Goal: Task Accomplishment & Management: Complete application form

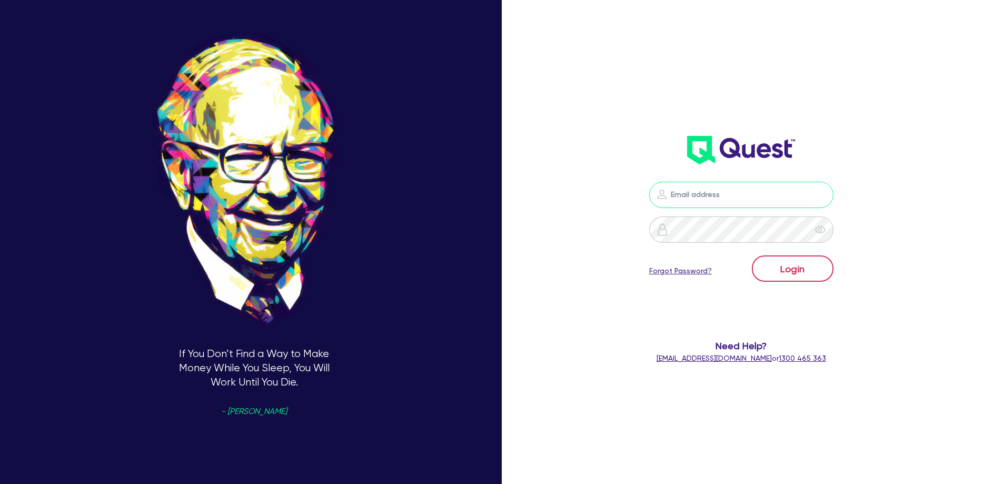
type input "hayden@dealify.au"
click at [779, 262] on button "Login" at bounding box center [793, 268] width 82 height 26
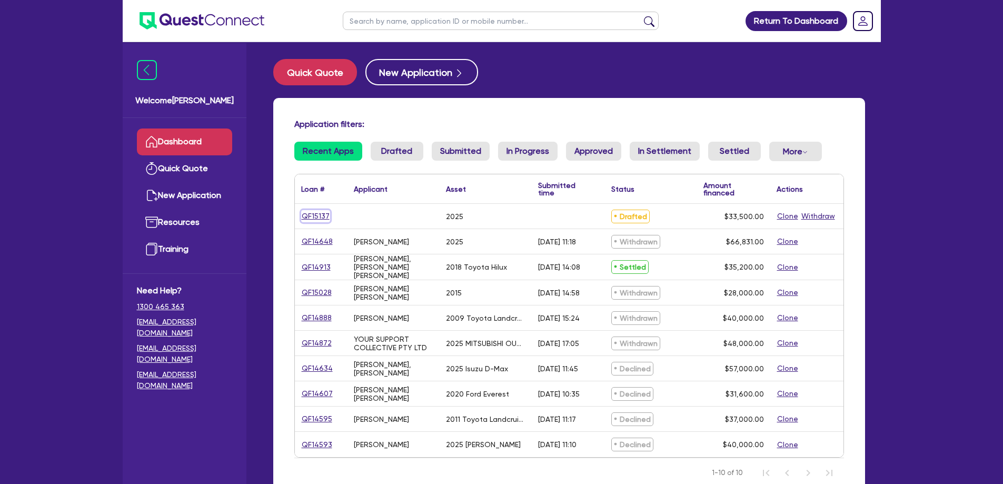
click at [321, 214] on link "QF15137" at bounding box center [315, 216] width 29 height 12
select select "CARS_AND_LIGHT_TRUCKS"
select select "PASSENGER_VEHICLES"
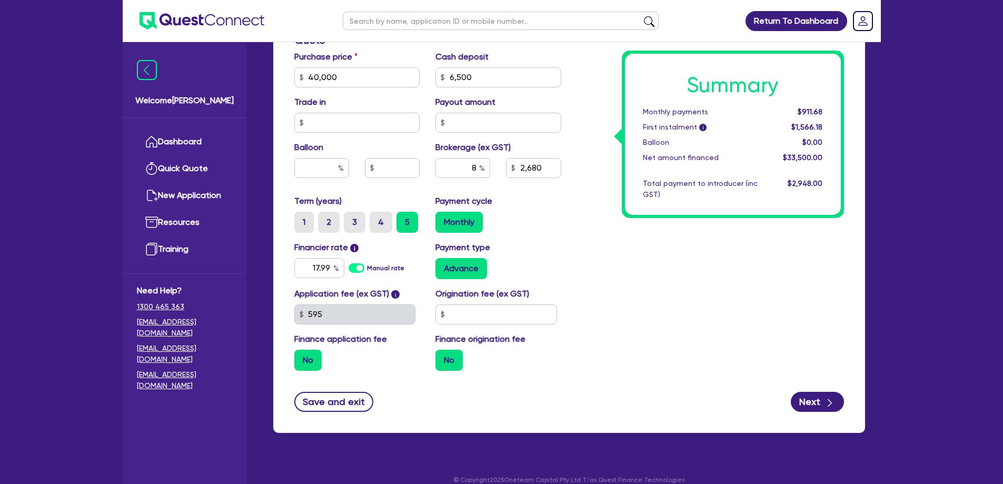
scroll to position [465, 0]
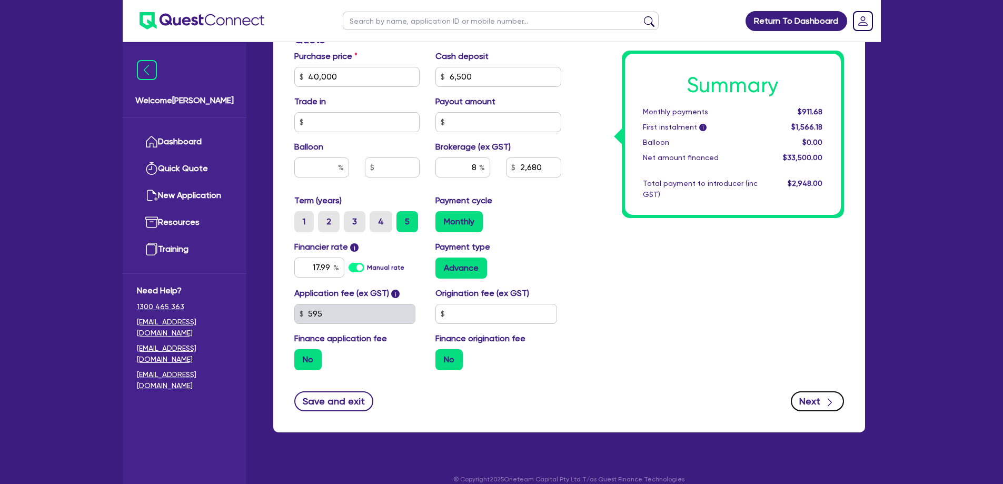
click at [827, 397] on icon "button" at bounding box center [830, 402] width 11 height 11
type input "40,000"
type input "6,500"
type input "2,680"
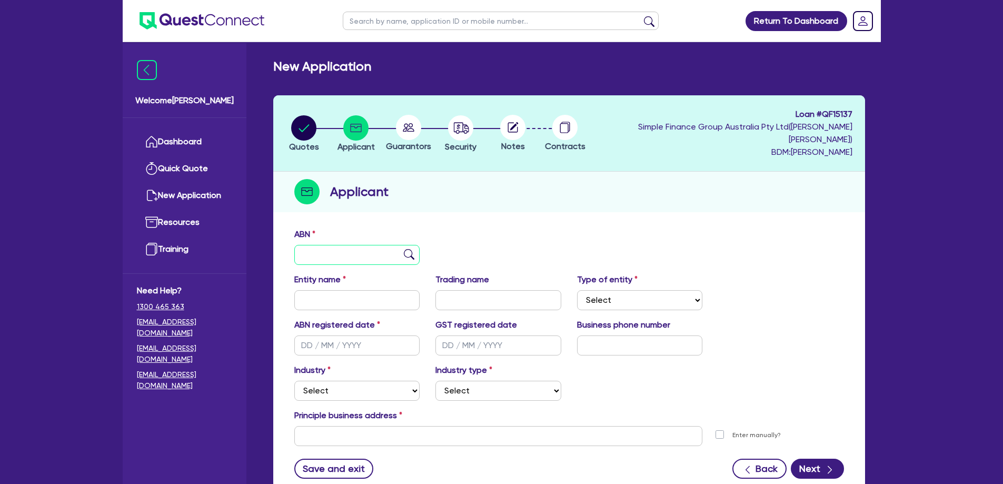
click at [325, 245] on input "text" at bounding box center [357, 255] width 126 height 20
paste input "13 620 402 244"
type input "13 620 402 244"
click at [412, 249] on img at bounding box center [409, 254] width 11 height 11
type input "COMPLETE INSTALL SOLUTIONS PTY LTD"
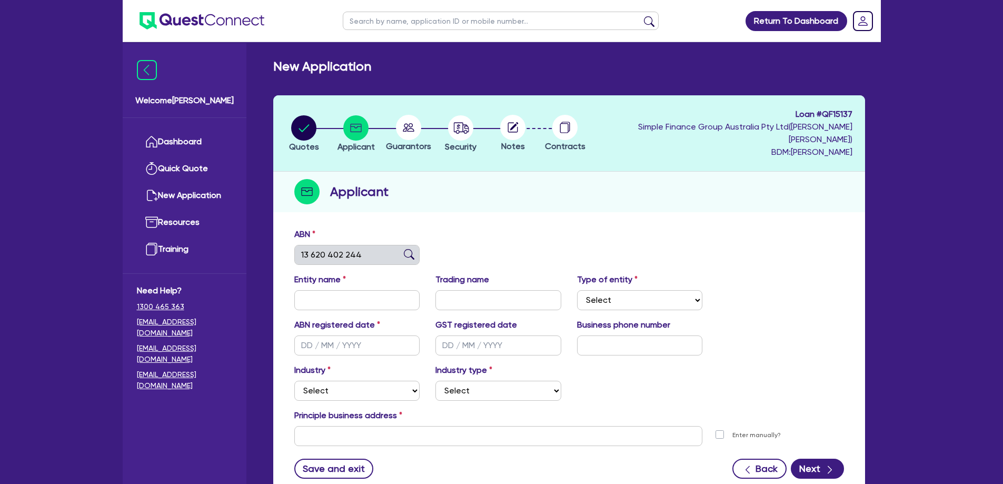
type input "GC Kitchens & Cabinets"
select select "COMPANY"
type input "12/07/2017"
type input "04/08/2017"
click at [509, 234] on div "ABN 13 620 402 244" at bounding box center [569, 250] width 566 height 45
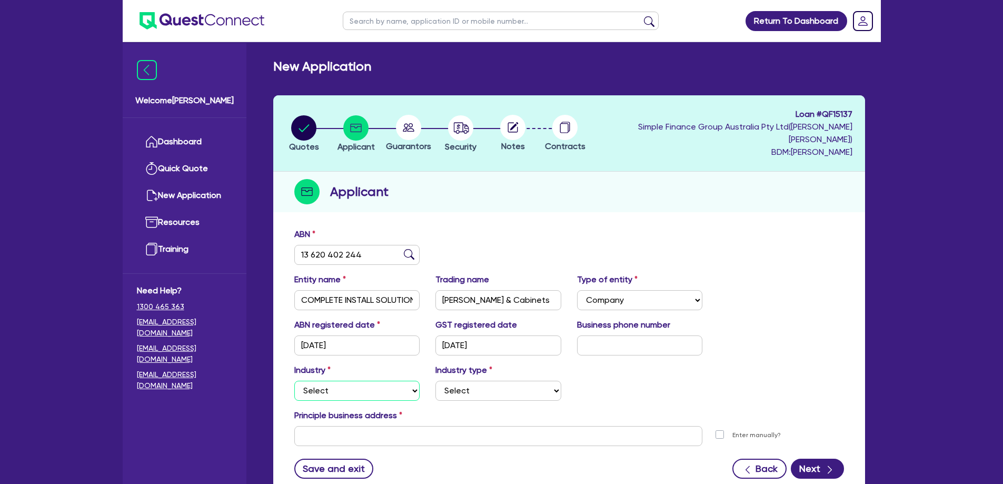
click at [375, 384] on select "Select Accomodation & Food Services Administrative & Support Services Agricultu…" at bounding box center [357, 391] width 126 height 20
select select "BUILDING_CONSTRUCTION"
click at [294, 381] on select "Select Accomodation & Food Services Administrative & Support Services Agricultu…" at bounding box center [357, 391] width 126 height 20
click at [488, 381] on select "Select Trades People Providing Services Direct to Consumers Trades People Provi…" at bounding box center [499, 391] width 126 height 20
select select "TRADES_SERVICES_CONSUMERS"
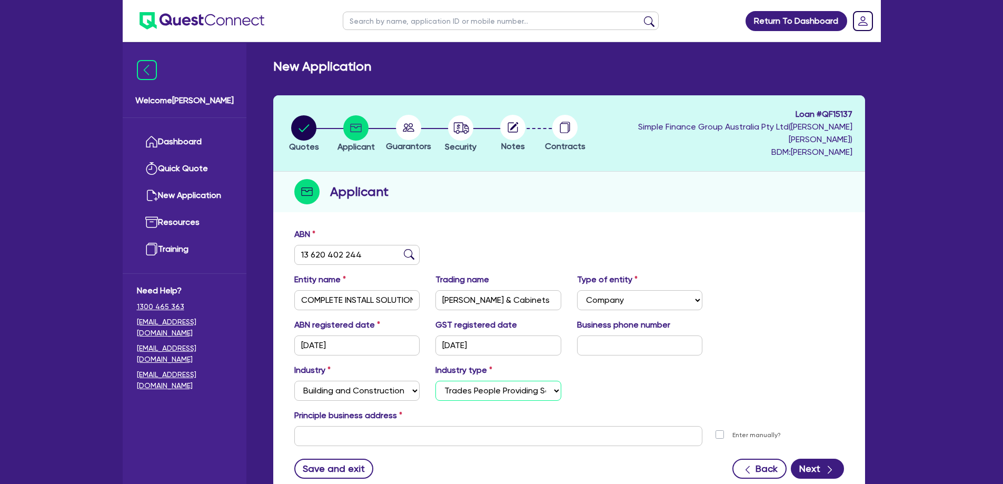
click at [436, 381] on select "Select Trades People Providing Services Direct to Consumers Trades People Provi…" at bounding box center [499, 391] width 126 height 20
click at [421, 426] on input "text" at bounding box center [498, 436] width 409 height 20
paste input "22 Mavis Ct, Ormeau QLD 4208, AU"
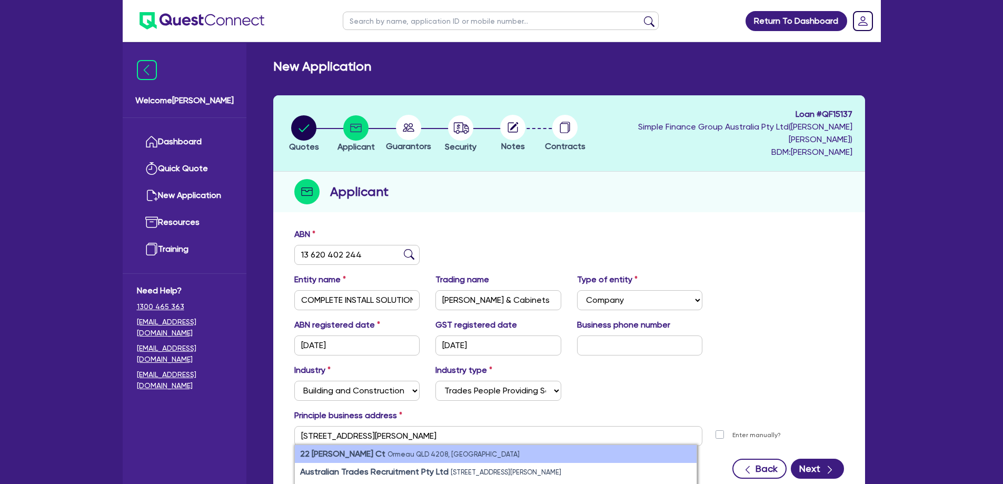
click at [420, 450] on small "Ormeau QLD 4208, Australia" at bounding box center [454, 454] width 132 height 8
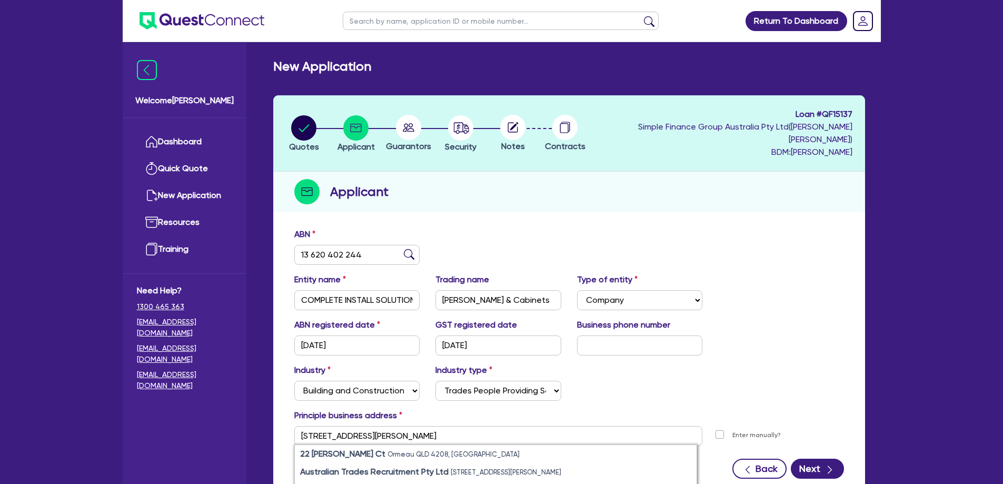
type input "22 Mavis Ct Ormeau QLD 4208"
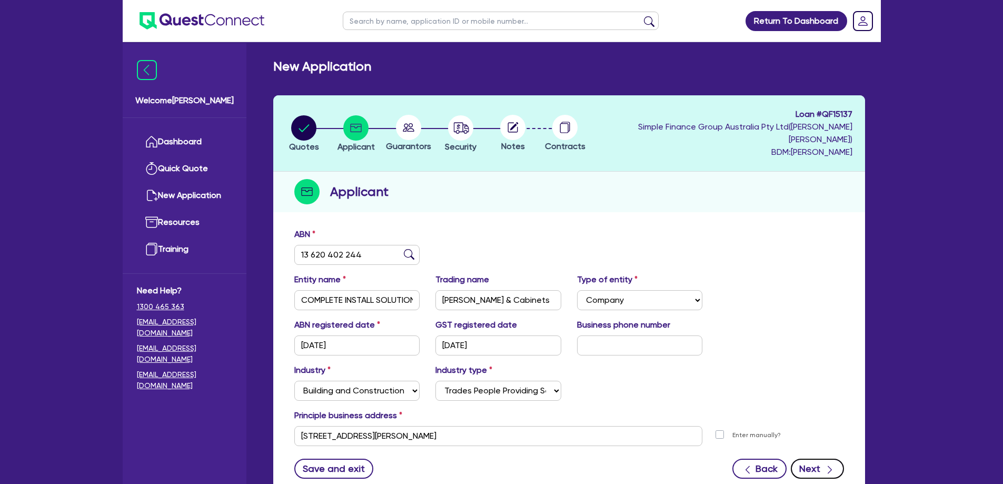
click at [821, 460] on button "Next" at bounding box center [817, 469] width 53 height 20
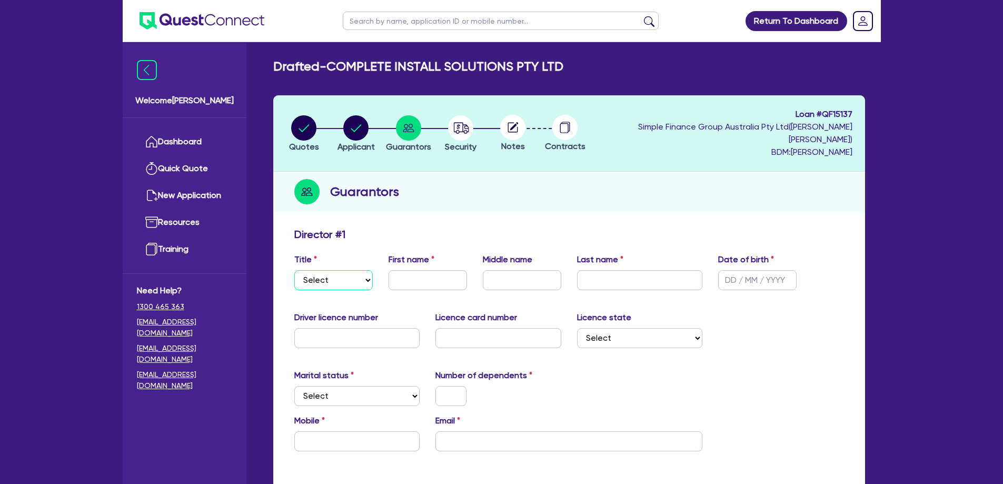
drag, startPoint x: 349, startPoint y: 272, endPoint x: 344, endPoint y: 276, distance: 6.0
click at [349, 272] on select "Select Mr Mrs Ms Miss Dr" at bounding box center [333, 280] width 78 height 20
select select "MR"
click at [294, 270] on select "Select Mr Mrs Ms Miss Dr" at bounding box center [333, 280] width 78 height 20
click at [405, 270] on input "text" at bounding box center [428, 280] width 78 height 20
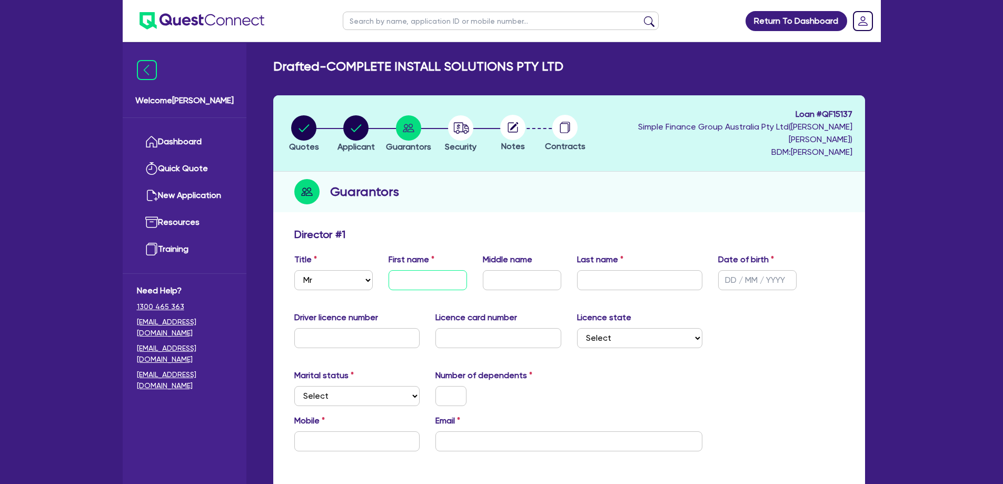
paste input "Stephen"
type input "Stephen"
click at [510, 270] on input "text" at bounding box center [522, 280] width 78 height 20
paste input "Alan"
type input "Alan"
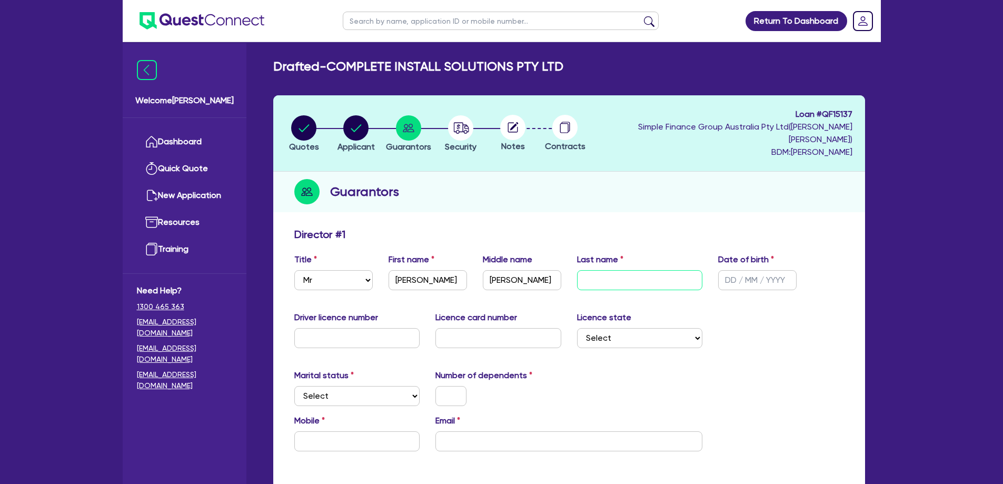
click at [682, 271] on div "Last name" at bounding box center [640, 271] width 142 height 37
paste input "Hurd"
type input "Hurd"
click at [732, 270] on input "text" at bounding box center [757, 280] width 78 height 20
type input "01/12/1973"
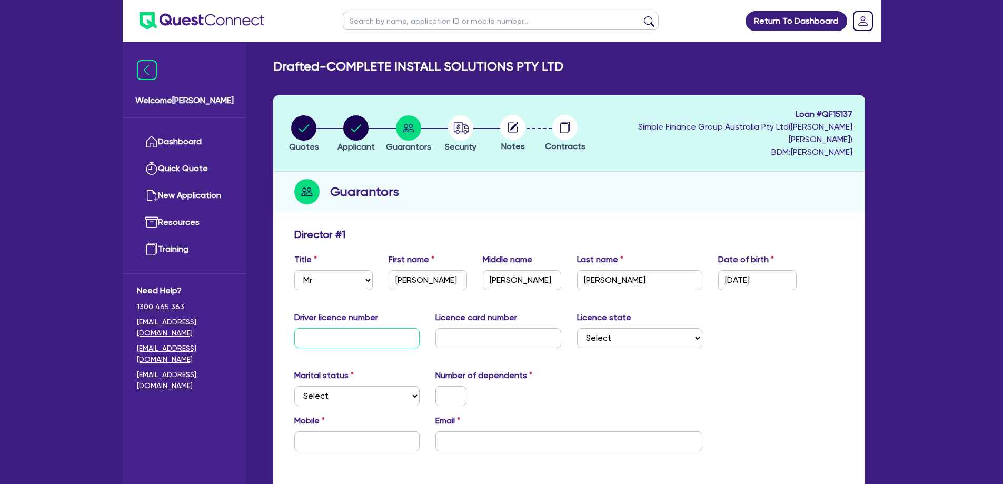
click at [342, 328] on input "text" at bounding box center [357, 338] width 126 height 20
paste input "034706937"
type input "034706937"
click at [498, 328] on input "text" at bounding box center [499, 338] width 126 height 20
paste input "4AE9CA1CE8"
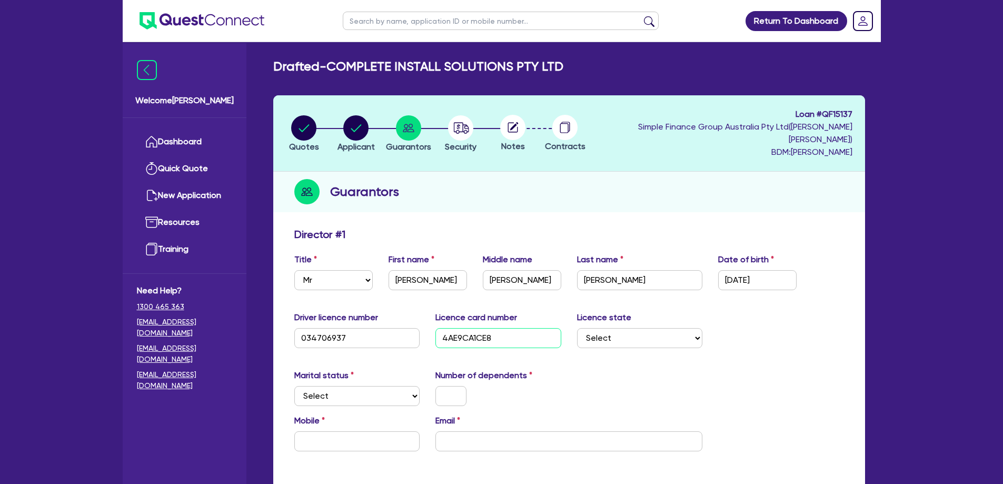
type input "4AE9CA1CE8"
click at [607, 329] on select "Select NSW VIC QLD TAS ACT SA NT WA" at bounding box center [640, 338] width 126 height 20
select select "QLD"
click at [577, 328] on select "Select NSW VIC QLD TAS ACT SA NT WA" at bounding box center [640, 338] width 126 height 20
click at [344, 388] on select "Select Single Married De Facto / Partner" at bounding box center [357, 396] width 126 height 20
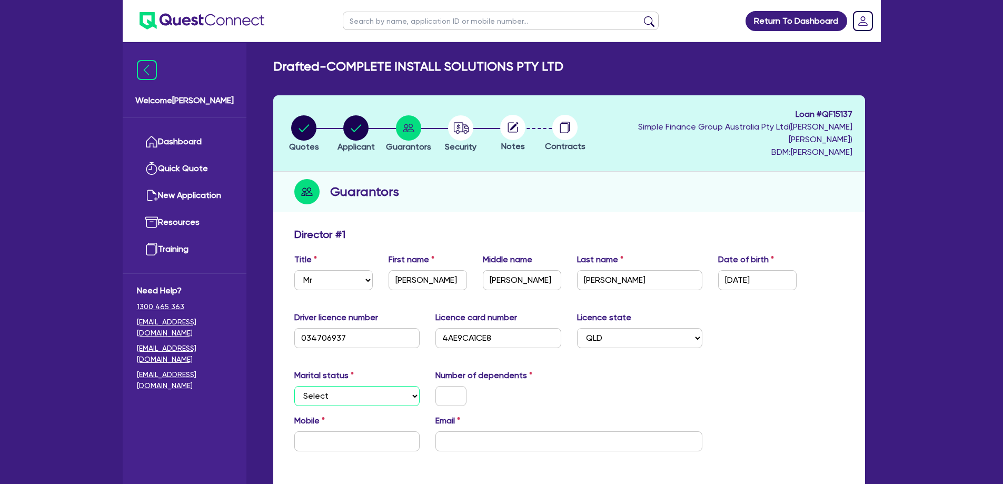
select select "MARRIED"
click at [294, 386] on select "Select Single Married De Facto / Partner" at bounding box center [357, 396] width 126 height 20
click at [450, 388] on input "text" at bounding box center [451, 396] width 31 height 20
click at [381, 434] on input "text" at bounding box center [357, 441] width 126 height 20
paste input "0405 200 911"
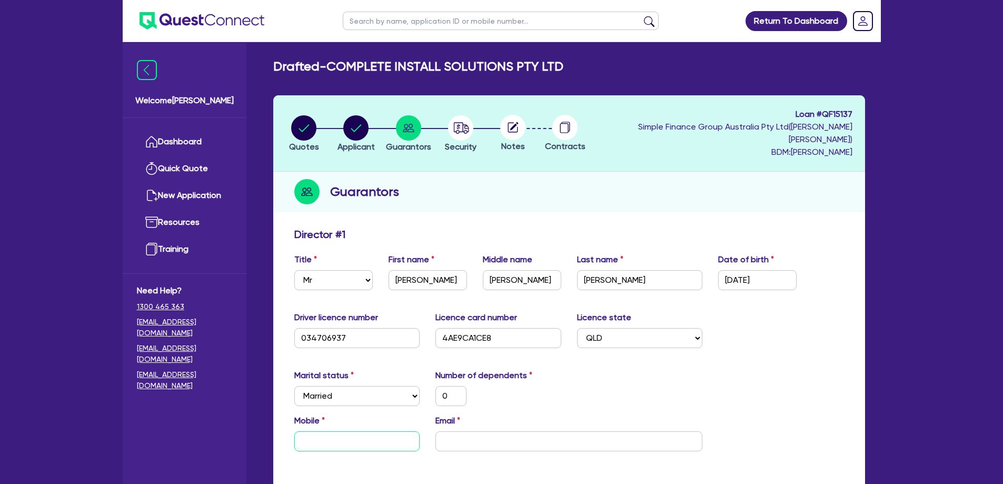
type input "0"
type input "0405 200 911"
click at [470, 431] on input "email" at bounding box center [569, 441] width 267 height 20
paste input "steve@gckitchens.com"
type input "0"
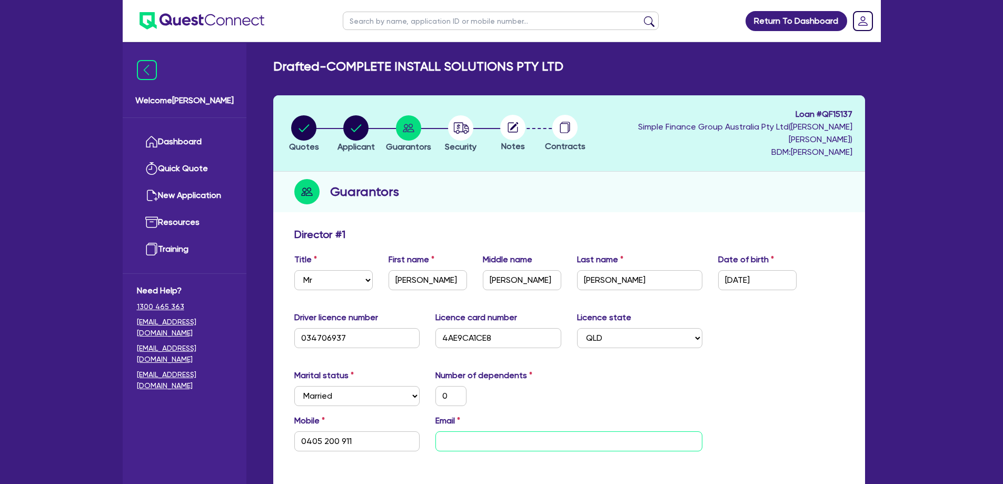
type input "0405 200 911"
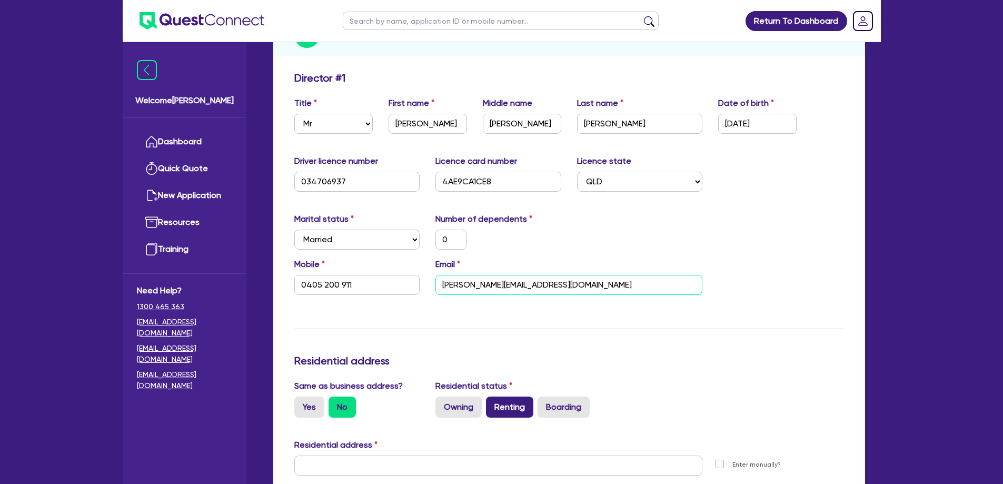
scroll to position [158, 0]
type input "steve@gckitchens.com"
click at [694, 378] on div "Residential status Owning Renting Boarding" at bounding box center [569, 397] width 283 height 38
click at [502, 395] on label "Renting" at bounding box center [509, 405] width 47 height 21
click at [493, 395] on input "Renting" at bounding box center [489, 398] width 7 height 7
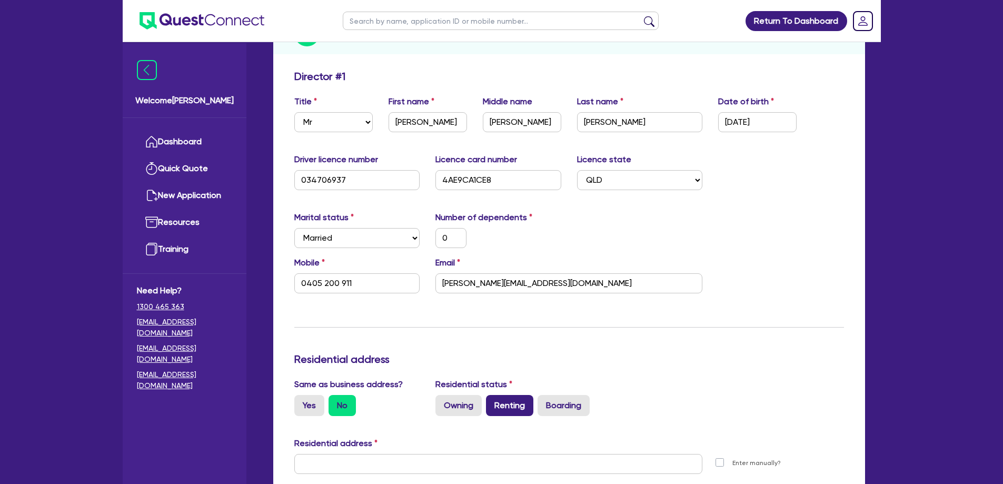
radio input "true"
type input "0"
type input "0405 200 911"
click at [380, 460] on input "text" at bounding box center [498, 464] width 409 height 20
paste input "22 Mavis Ct, Ormeau QLD 4208, AU"
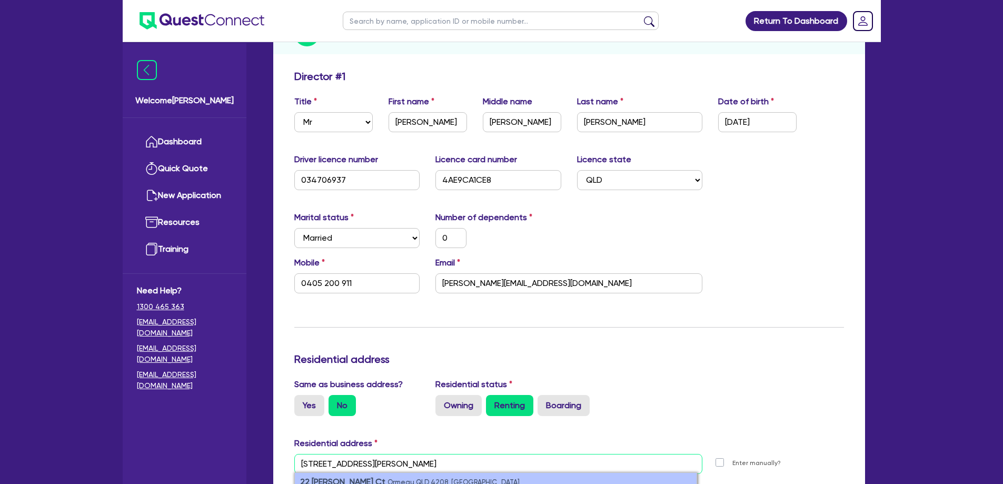
type input "22 Mavis Ct, Ormeau QLD 4208, AU"
click at [388, 478] on small "Ormeau QLD 4208, Australia" at bounding box center [454, 482] width 132 height 8
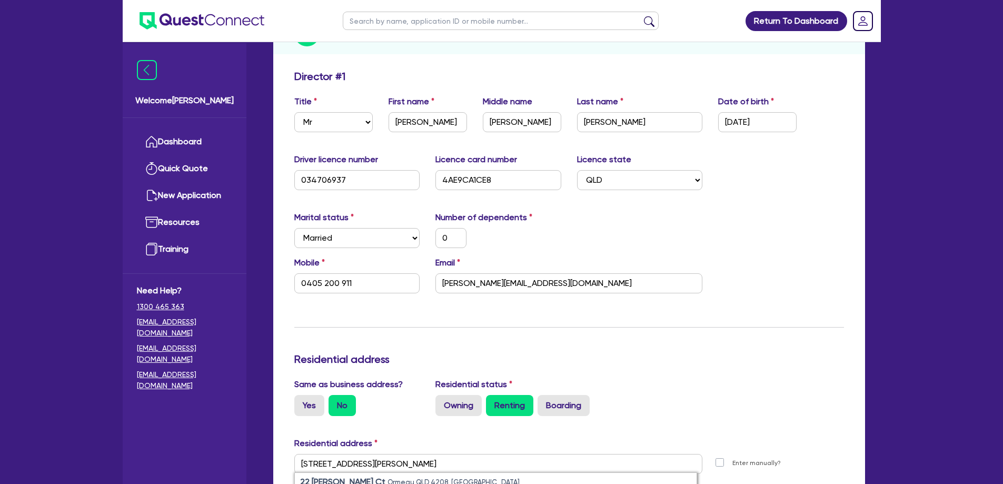
type input "0"
type input "0405 200 911"
type input "22 Mavis Ct Ormeau QLD 4208"
click at [751, 391] on div "Same as business address? Yes No Residential status Owning Renting Boarding" at bounding box center [569, 401] width 566 height 46
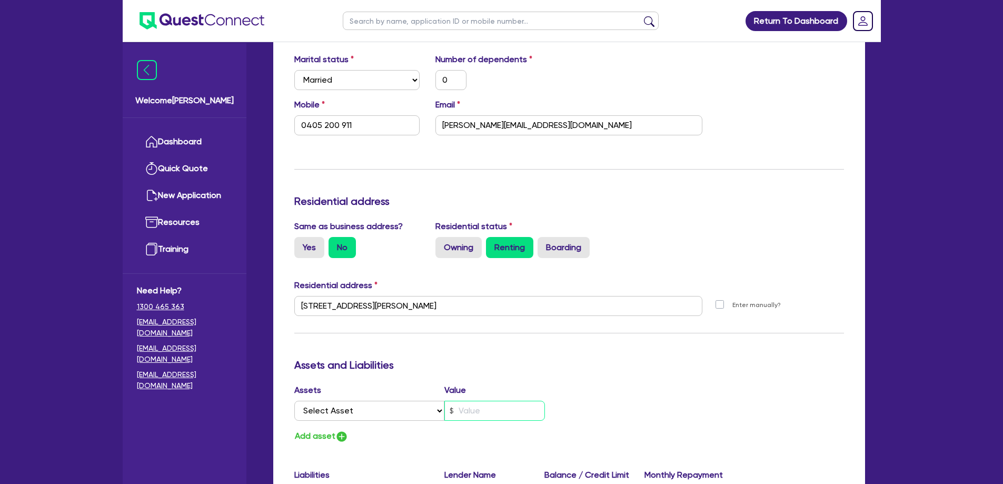
click at [484, 402] on input "text" at bounding box center [494, 411] width 101 height 20
type input "0"
type input "0405 200 911"
type input "1"
type input "0"
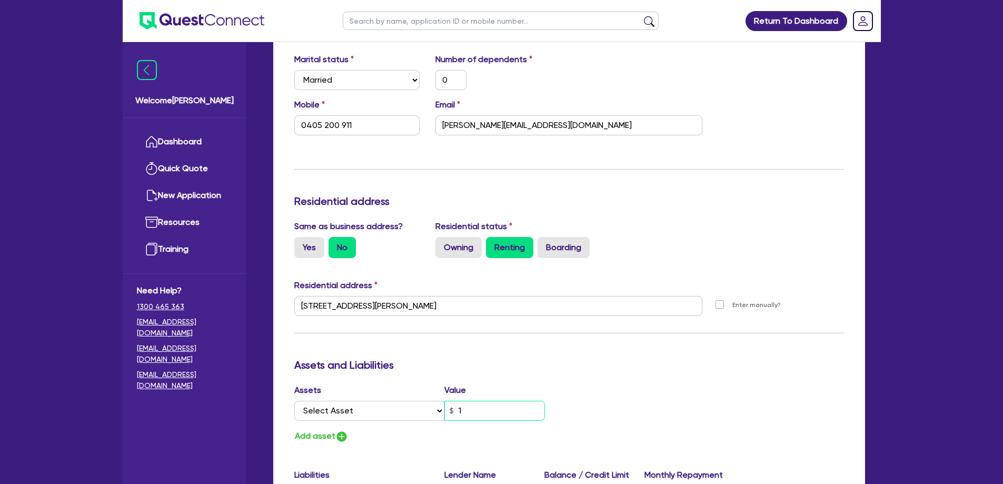
type input "0405 200 911"
type input "15"
type input "0"
type input "0405 200 911"
type input "150"
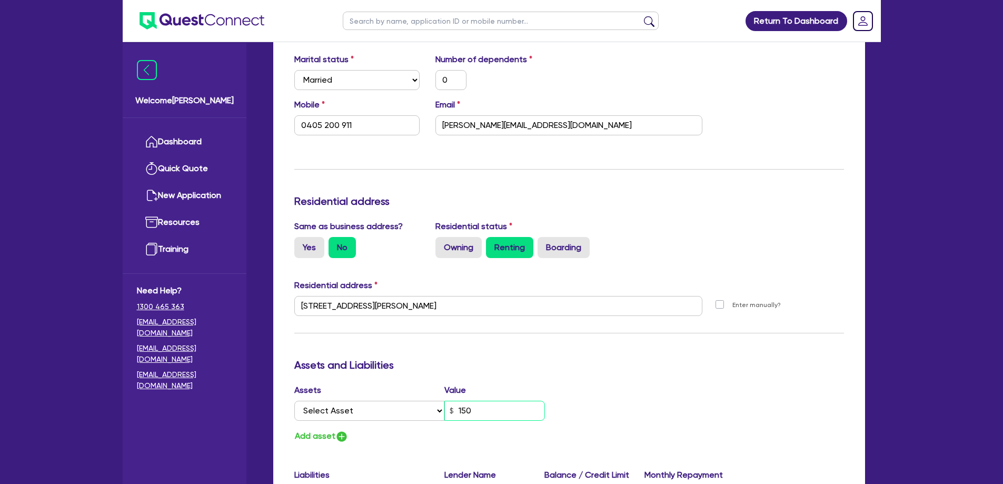
type input "0"
type input "0405 200 911"
type input "1,500"
click at [390, 401] on select "Select Asset Cash Property Investment property Vehicle Truck Trailer Equipment …" at bounding box center [369, 411] width 151 height 20
select select "CASH"
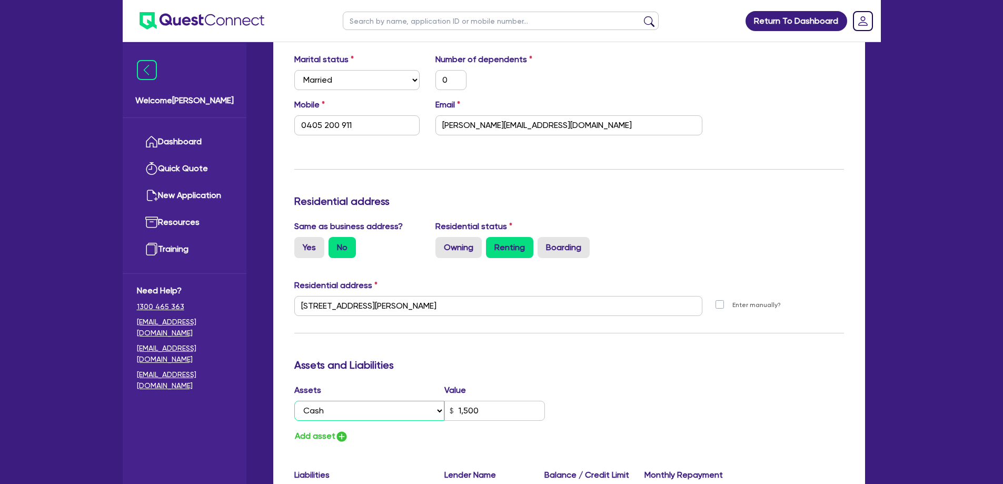
click at [294, 401] on select "Select Asset Cash Property Investment property Vehicle Truck Trailer Equipment …" at bounding box center [369, 411] width 151 height 20
type input "0"
type input "0405 200 911"
type input "1,500"
click at [302, 429] on button "Add asset" at bounding box center [321, 436] width 54 height 14
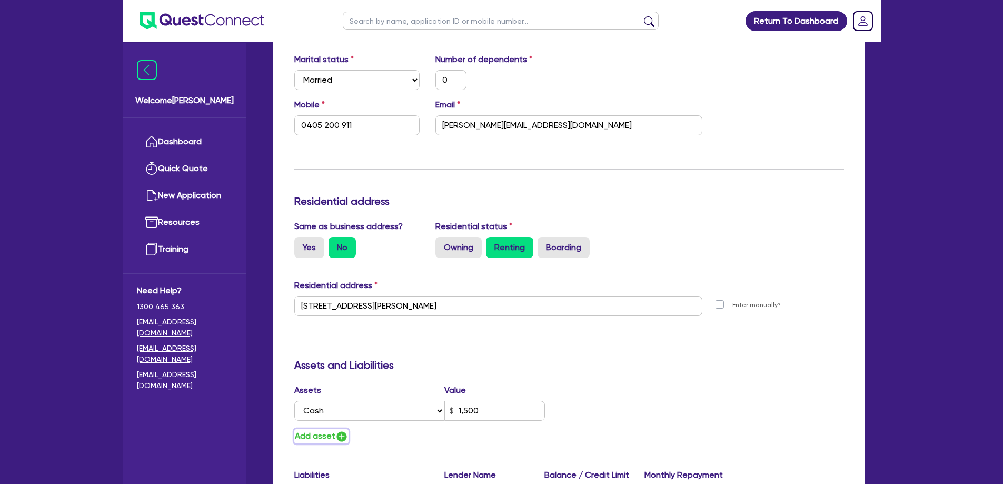
type input "0"
type input "0405 200 911"
type input "1,500"
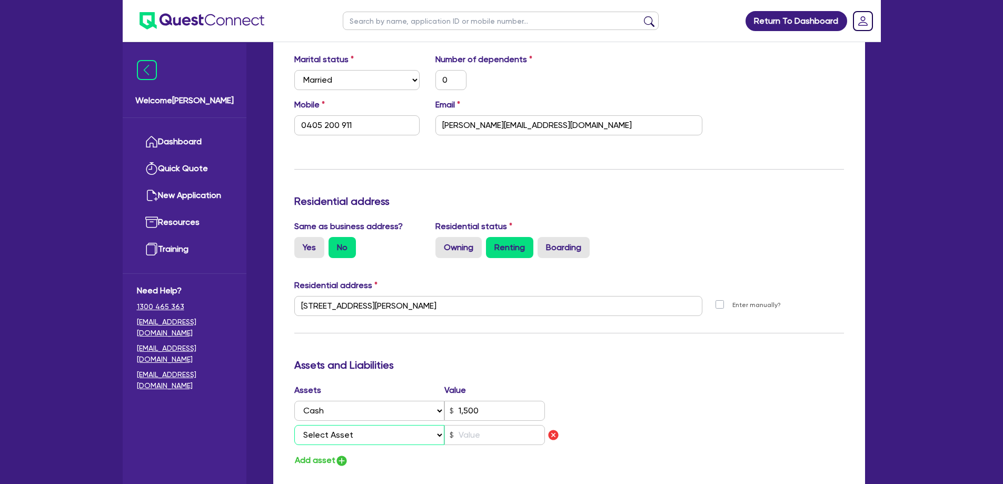
click at [326, 425] on select "Select Asset Cash Property Investment property Vehicle Truck Trailer Equipment …" at bounding box center [369, 435] width 151 height 20
select select "VEHICLE"
click at [294, 425] on select "Select Asset Cash Property Investment property Vehicle Truck Trailer Equipment …" at bounding box center [369, 435] width 151 height 20
type input "0"
type input "0405 200 911"
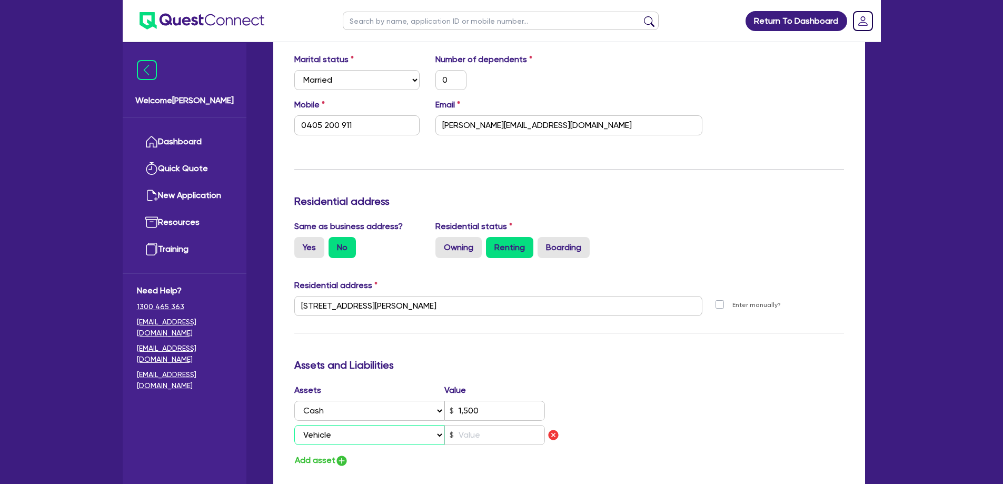
type input "1,500"
click at [470, 425] on input "text" at bounding box center [494, 435] width 101 height 20
type input "0"
type input "0405 200 911"
type input "1,500"
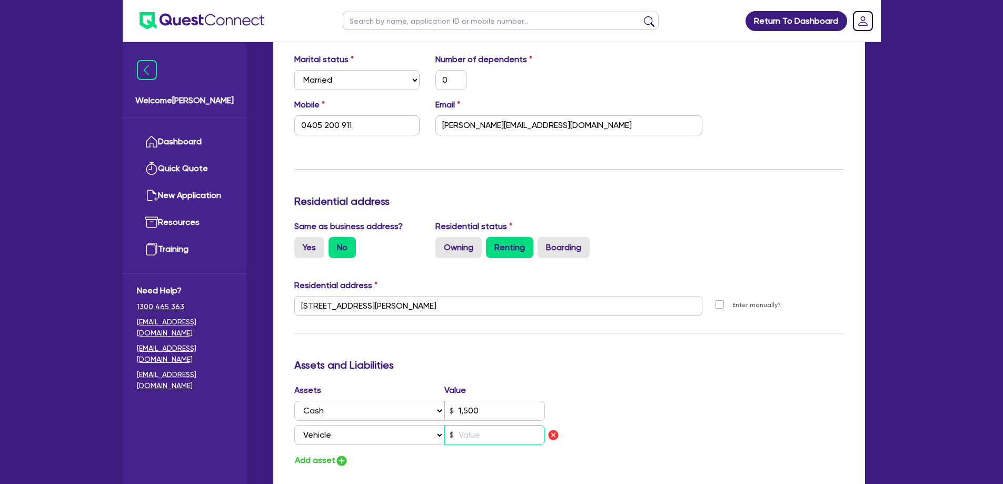
type input "9"
type input "0"
type input "0405 200 911"
type input "1,500"
type input "90"
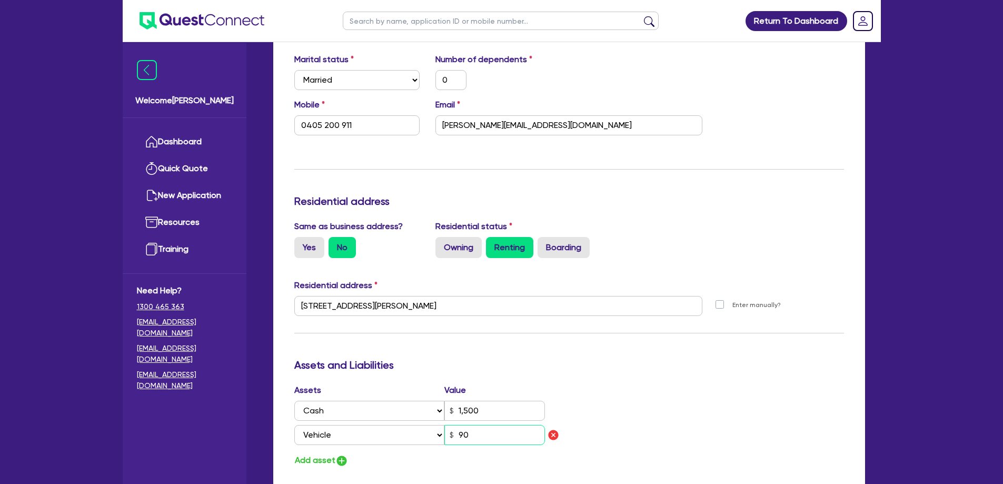
type input "0"
type input "0405 200 911"
type input "1,500"
type input "900"
type input "0"
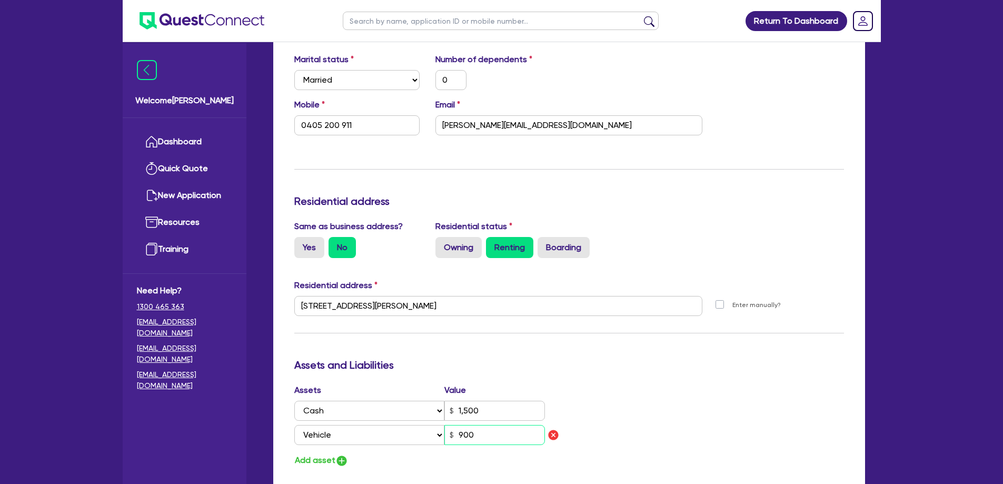
type input "0405 200 911"
type input "1,500"
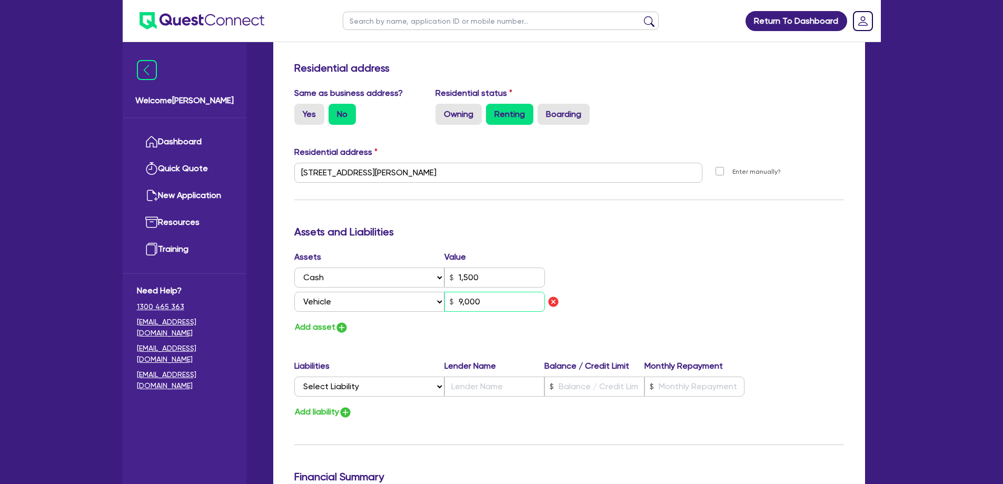
scroll to position [474, 0]
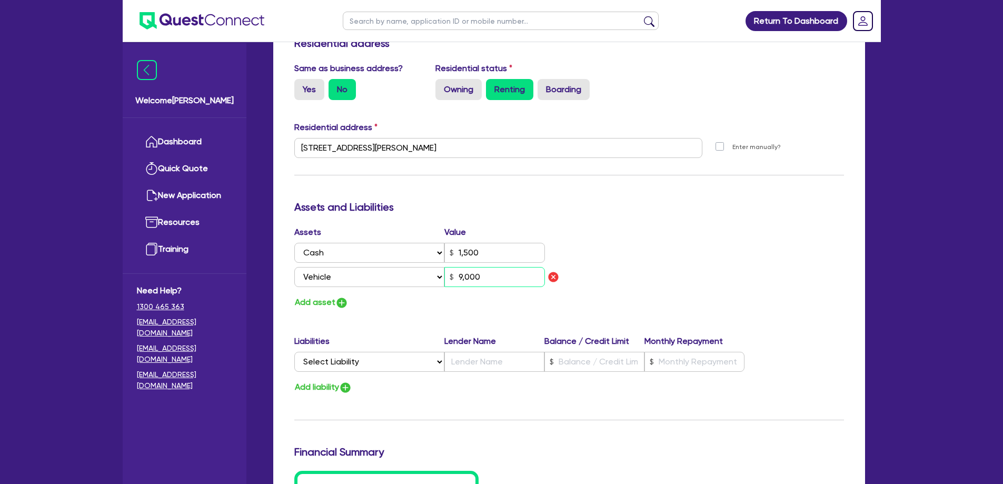
type input "9,000"
click at [315, 296] on button "Add asset" at bounding box center [321, 302] width 54 height 14
type input "0"
type input "0405 200 911"
type input "1,500"
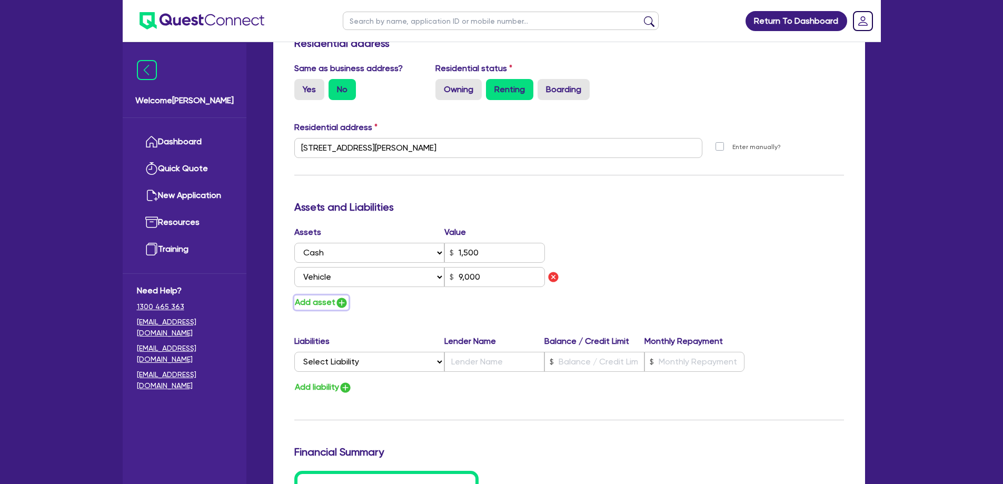
type input "9,000"
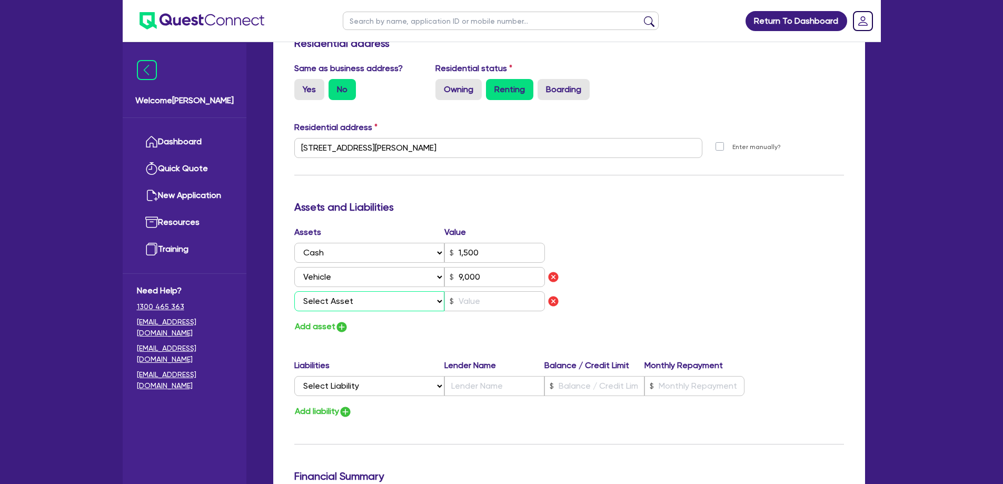
click at [330, 292] on select "Select Asset Cash Property Investment property Vehicle Truck Trailer Equipment …" at bounding box center [369, 301] width 151 height 20
select select "VEHICLE"
click at [294, 291] on select "Select Asset Cash Property Investment property Vehicle Truck Trailer Equipment …" at bounding box center [369, 301] width 151 height 20
type input "0"
type input "0405 200 911"
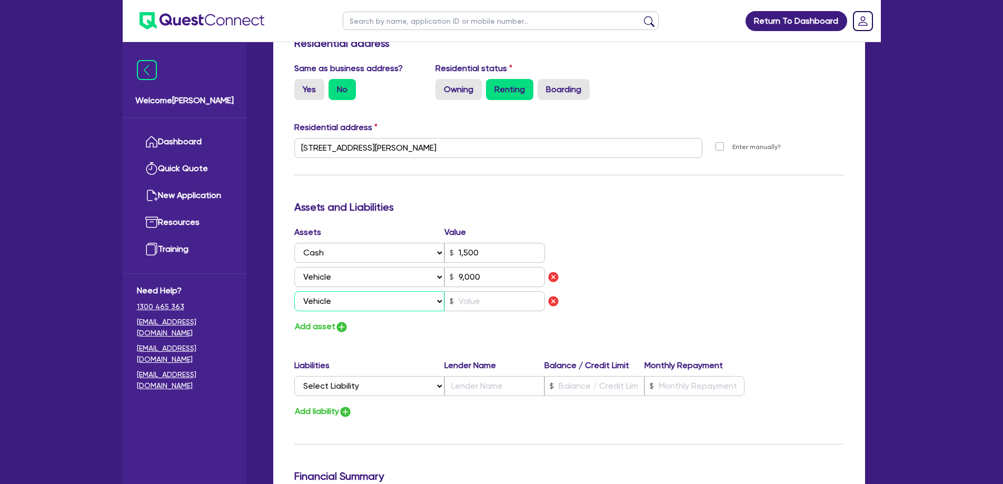
type input "1,500"
type input "9,000"
click at [487, 292] on input "text" at bounding box center [494, 301] width 101 height 20
click at [487, 291] on input "text" at bounding box center [494, 301] width 101 height 20
type input "0"
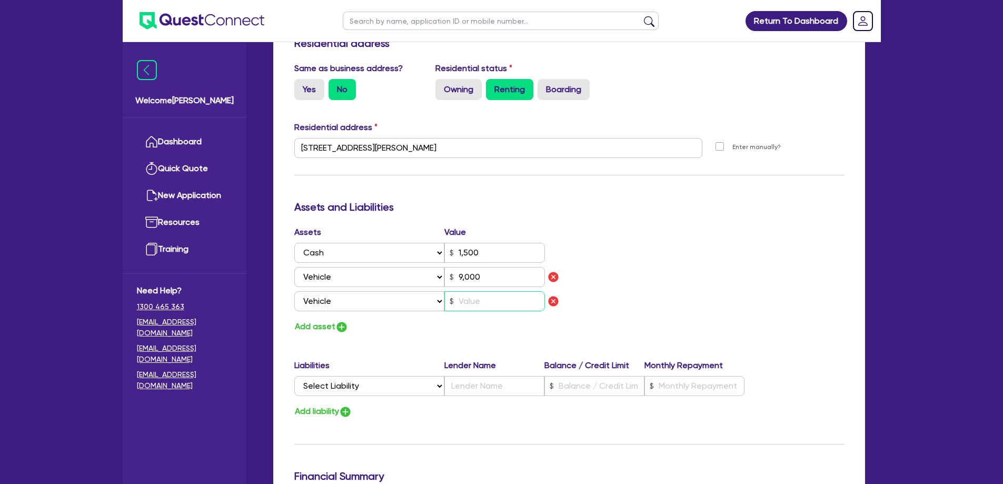
type input "0405 200 911"
type input "1,500"
type input "9,000"
type input "2"
type input "0"
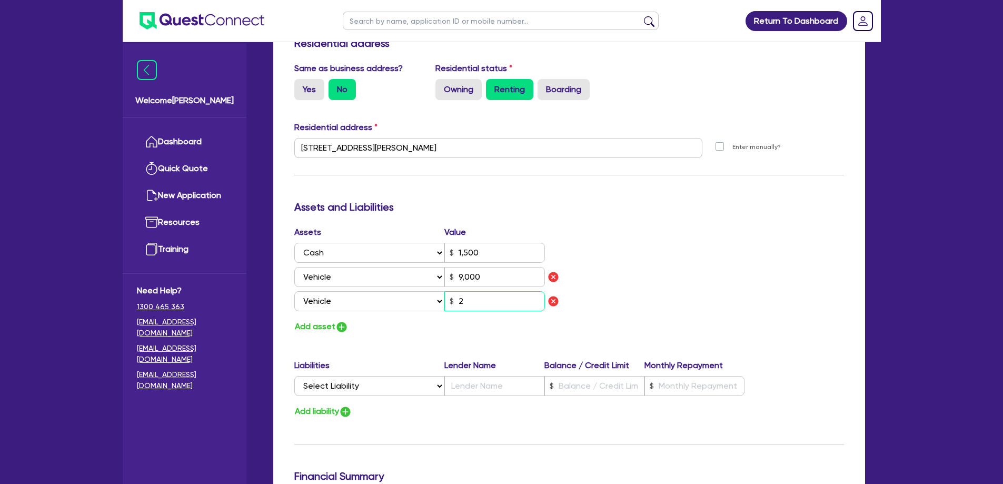
type input "0405 200 911"
type input "1,500"
type input "9,000"
type input "25"
type input "0"
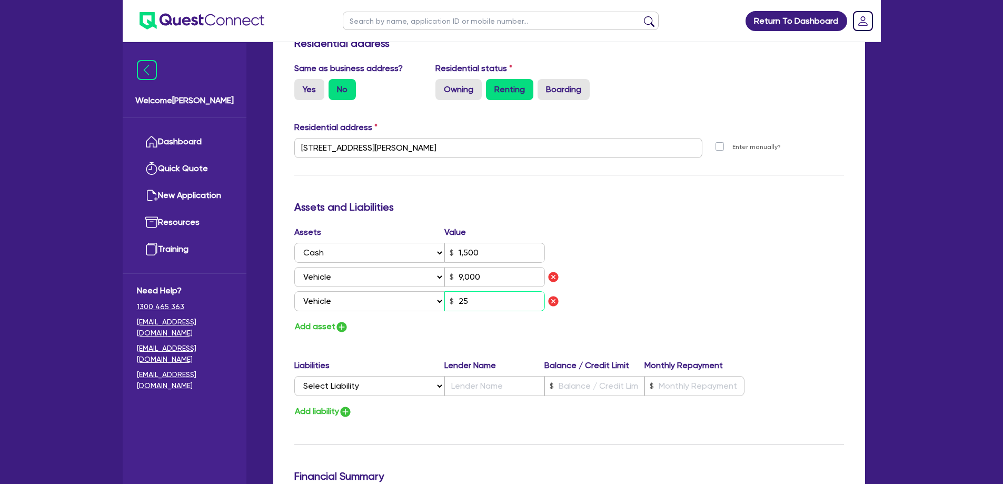
type input "0405 200 911"
type input "1,500"
type input "9,000"
type input "250"
type input "0"
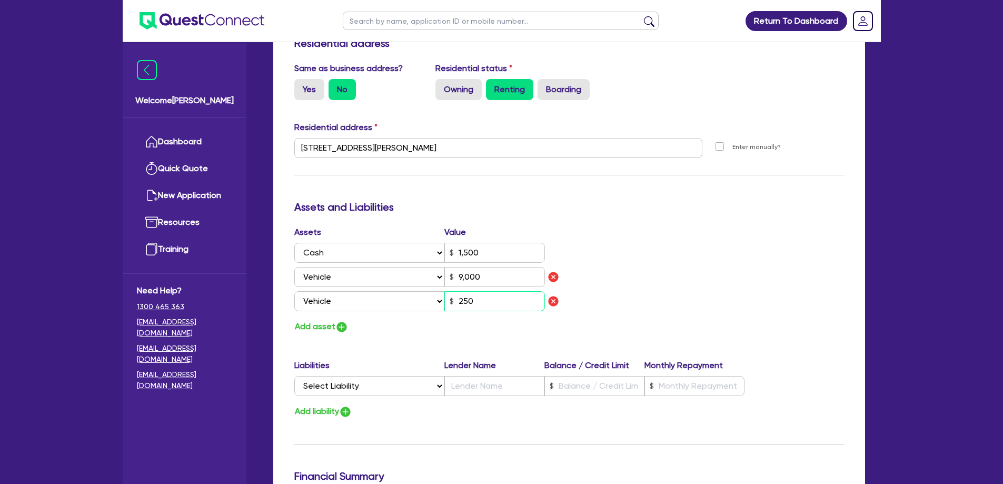
type input "0405 200 911"
type input "1,500"
type input "9,000"
type input "2,500"
type input "0"
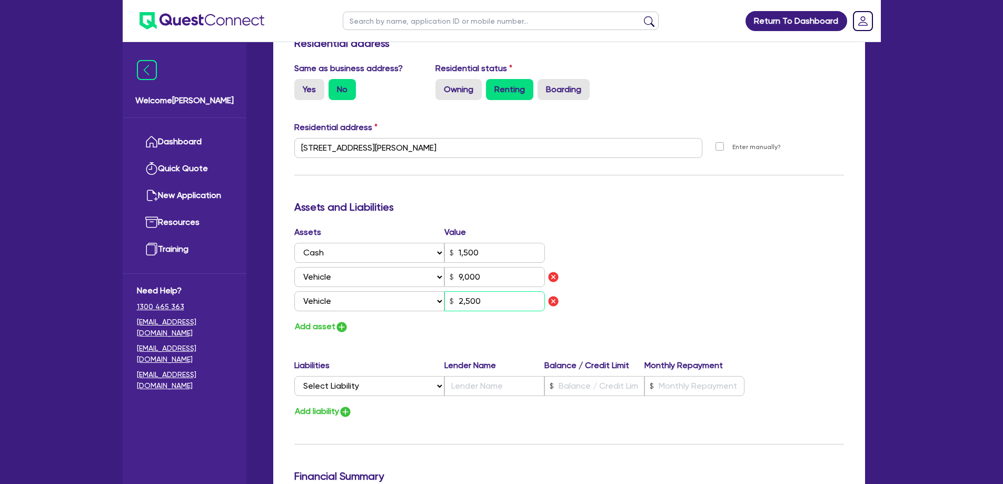
type input "0405 200 911"
type input "1,500"
type input "9,000"
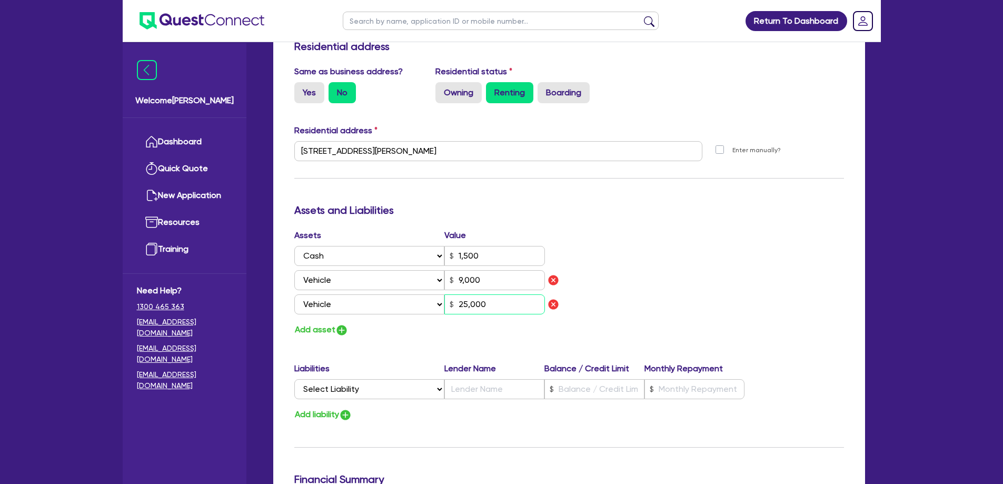
scroll to position [527, 0]
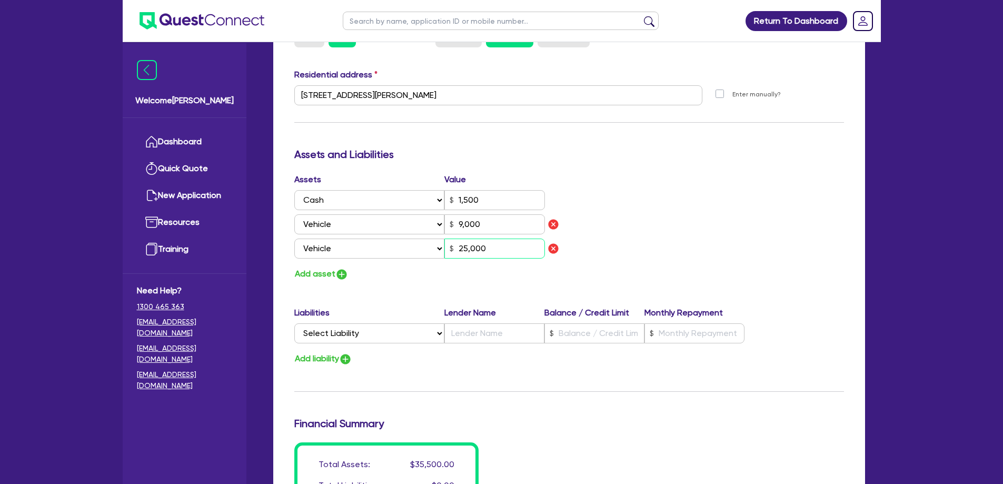
type input "25,000"
click at [324, 267] on button "Add asset" at bounding box center [321, 274] width 54 height 14
type input "0"
type input "0405 200 911"
type input "1,500"
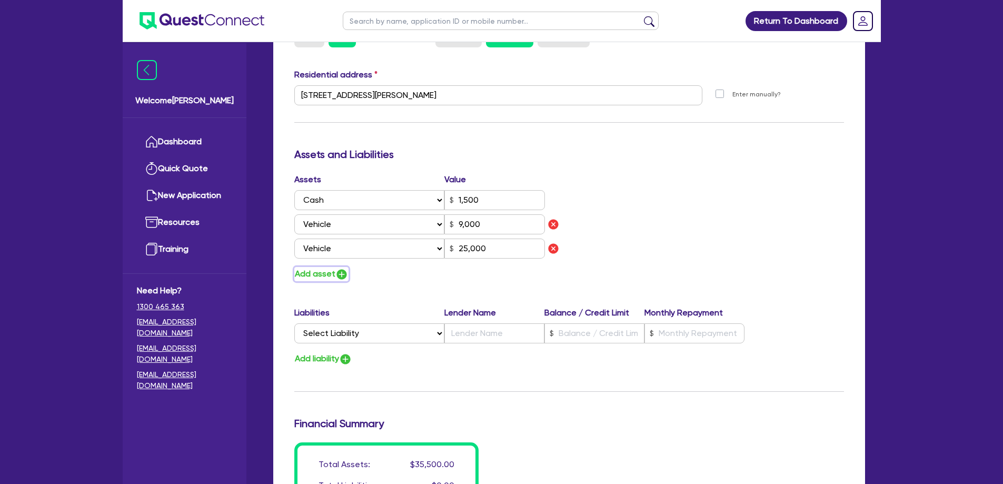
type input "9,000"
type input "25,000"
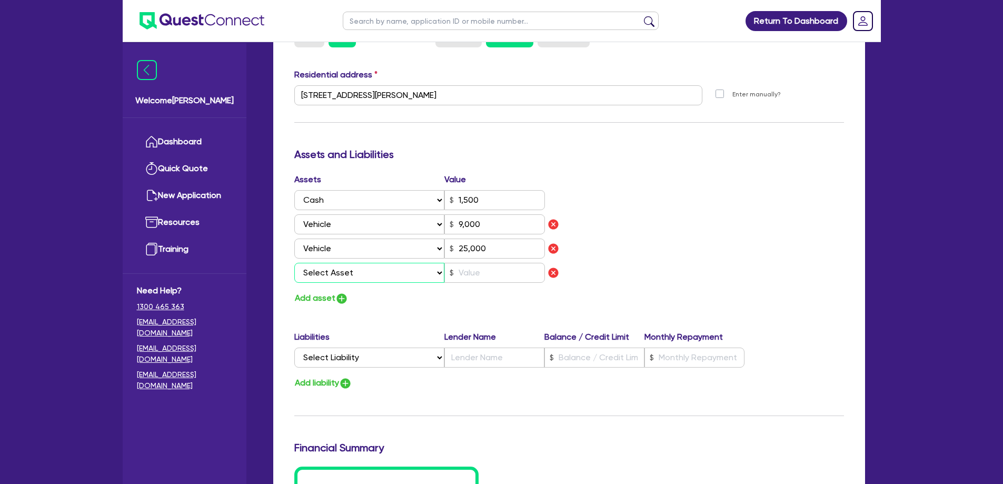
click at [333, 263] on select "Select Asset Cash Property Investment property Vehicle Truck Trailer Equipment …" at bounding box center [369, 273] width 151 height 20
select select "HOUSEHOLD_PERSONAL"
click at [294, 263] on select "Select Asset Cash Property Investment property Vehicle Truck Trailer Equipment …" at bounding box center [369, 273] width 151 height 20
type input "0"
type input "0405 200 911"
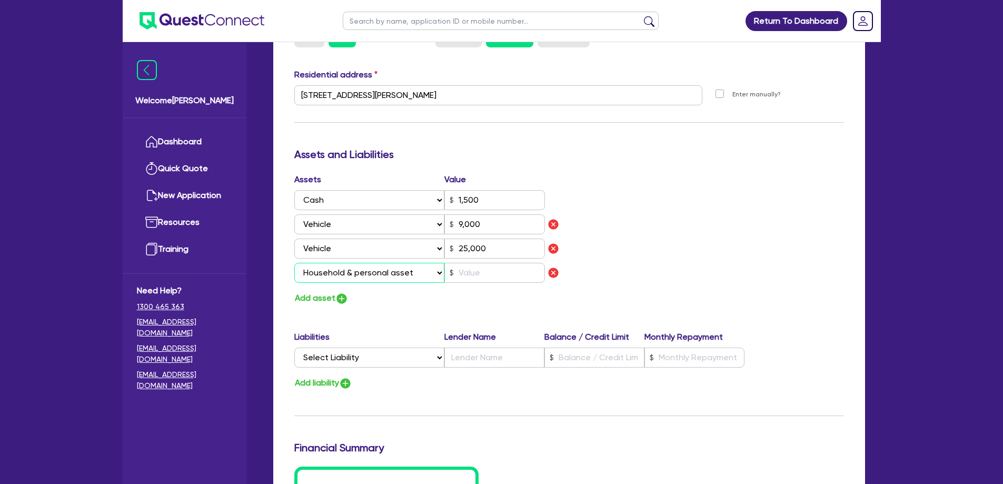
type input "1,500"
type input "9,000"
type input "25,000"
click at [512, 269] on input "text" at bounding box center [494, 273] width 101 height 20
type input "0"
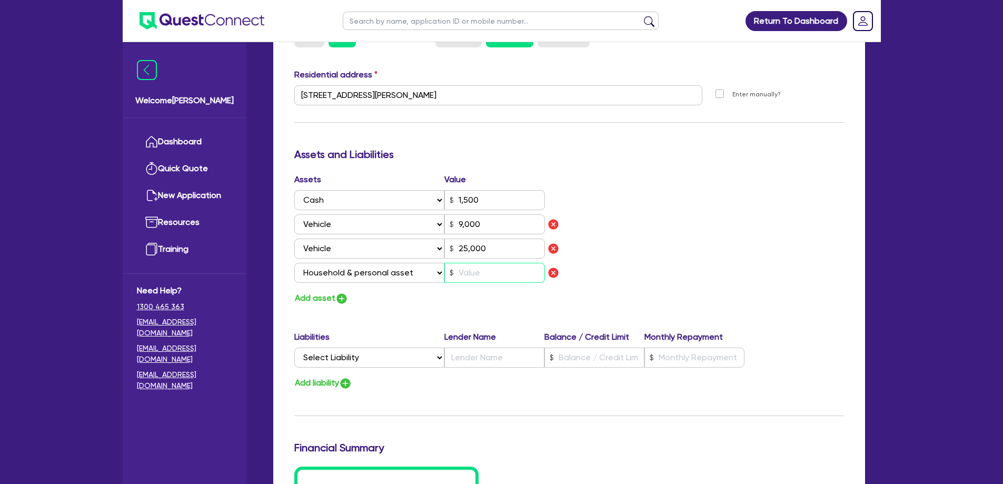
type input "0405 200 911"
type input "1,500"
type input "9,000"
type input "25,000"
type input "1"
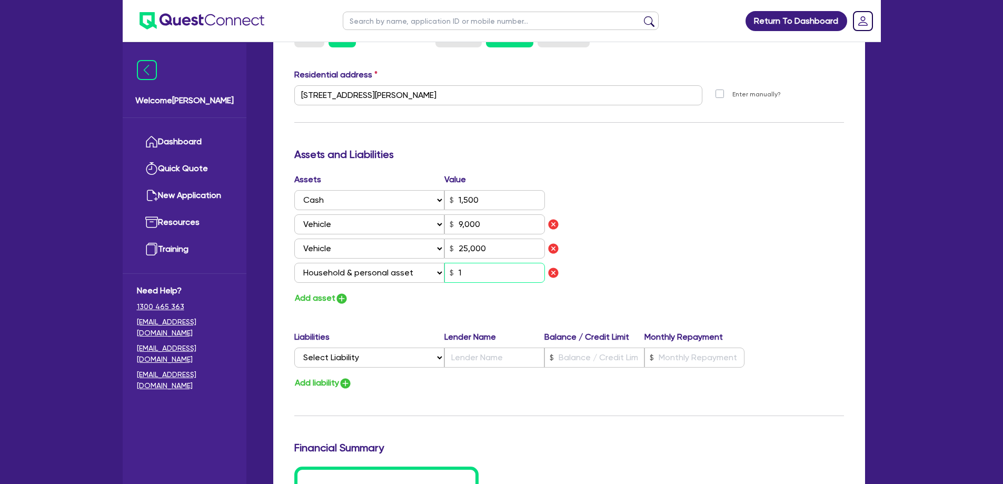
type input "0"
type input "0405 200 911"
type input "1,500"
type input "9,000"
type input "25,000"
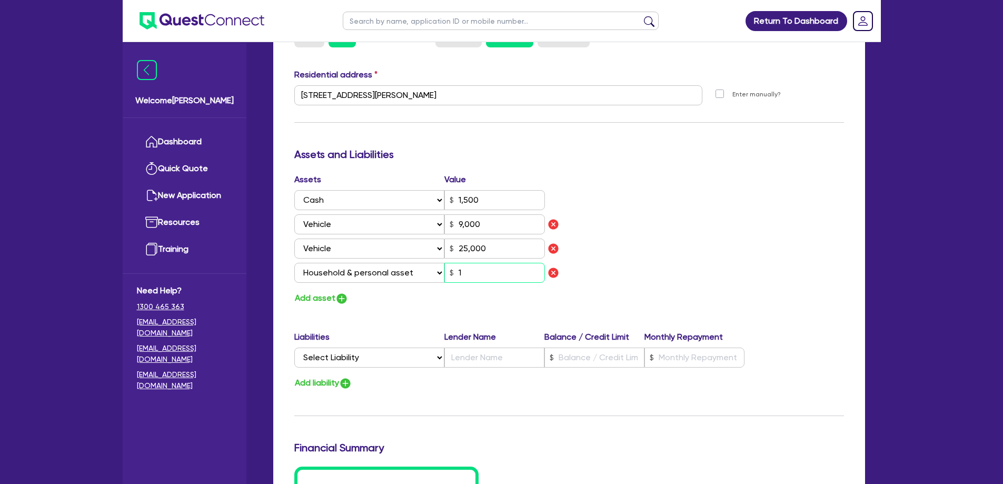
type input "10"
type input "0"
type input "0405 200 911"
type input "1,500"
type input "9,000"
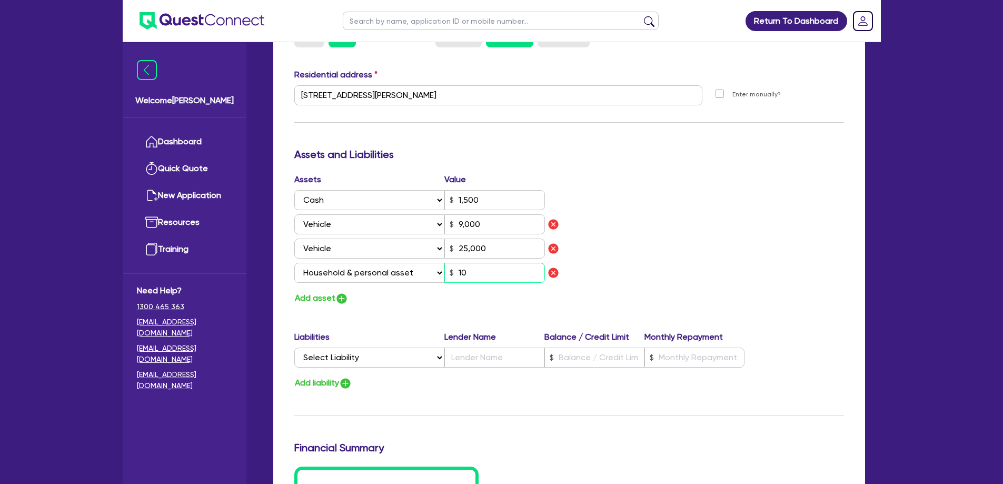
type input "25,000"
type input "100"
type input "0"
type input "0405 200 911"
type input "1,500"
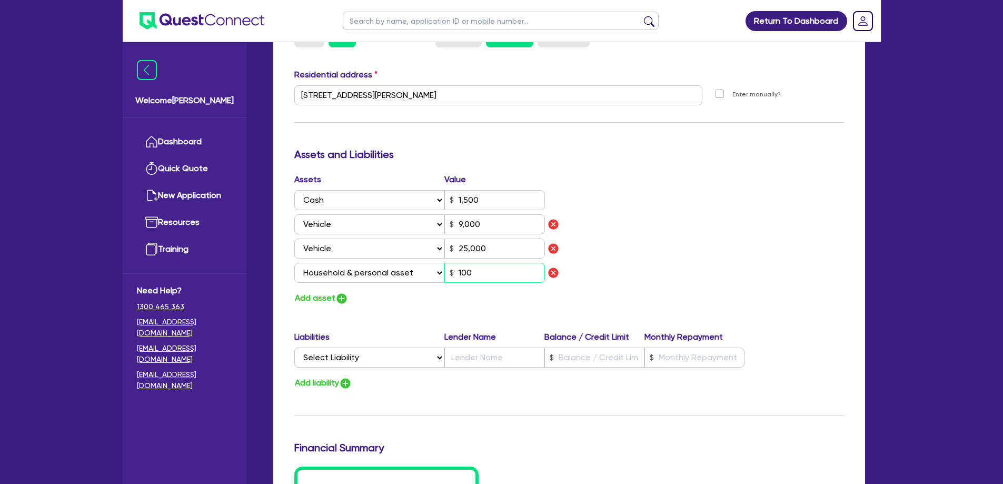
type input "9,000"
type input "25,000"
type input "1,000"
type input "0"
type input "0405 200 911"
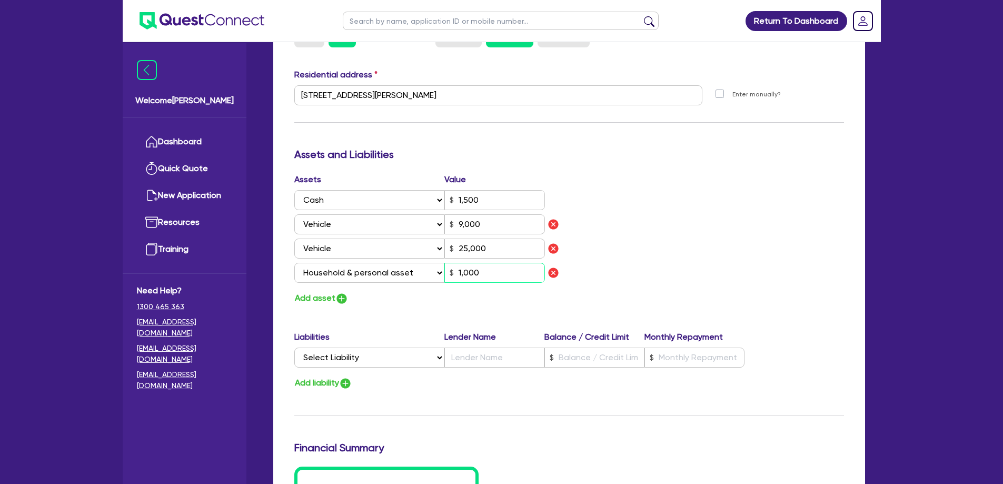
type input "1,500"
type input "9,000"
type input "25,000"
type input "10,000"
type input "0"
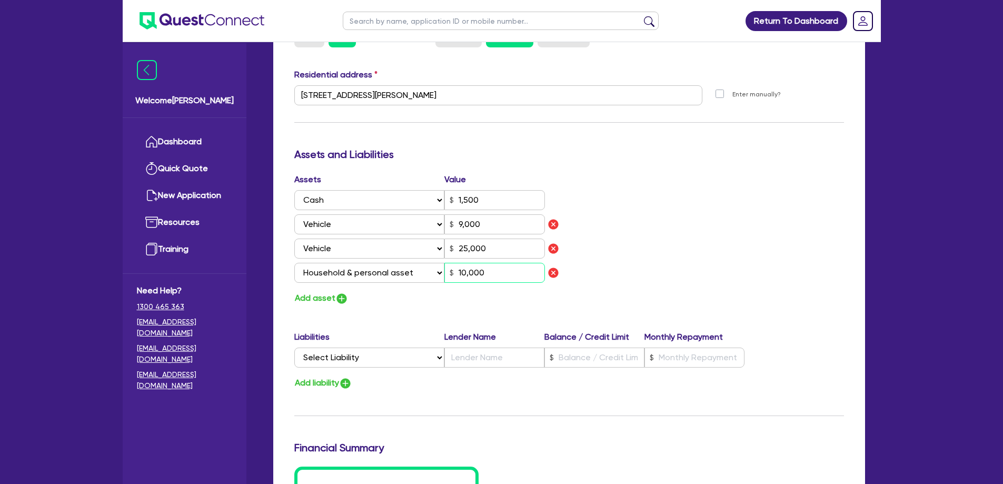
type input "0405 200 911"
type input "1,500"
type input "9,000"
type input "25,000"
type input "100,000"
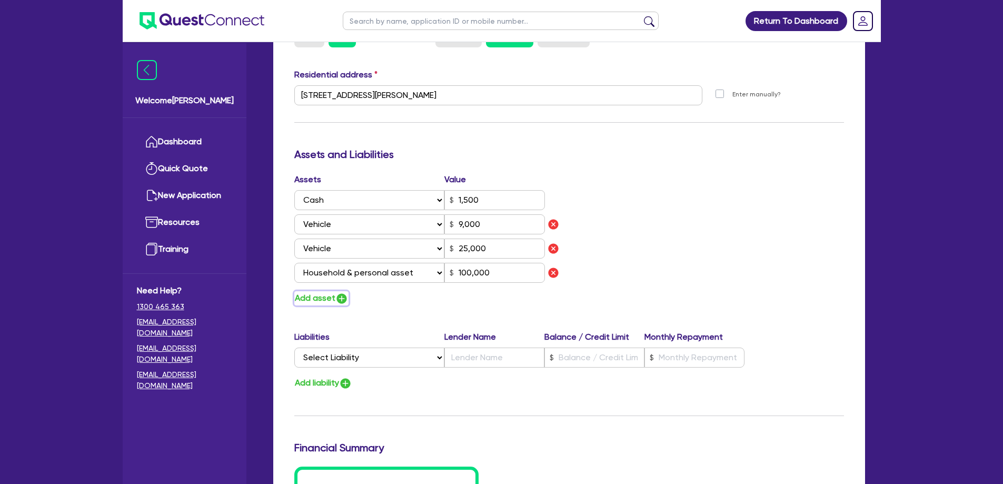
click at [324, 291] on button "Add asset" at bounding box center [321, 298] width 54 height 14
type input "0"
type input "0405 200 911"
type input "1,500"
type input "9,000"
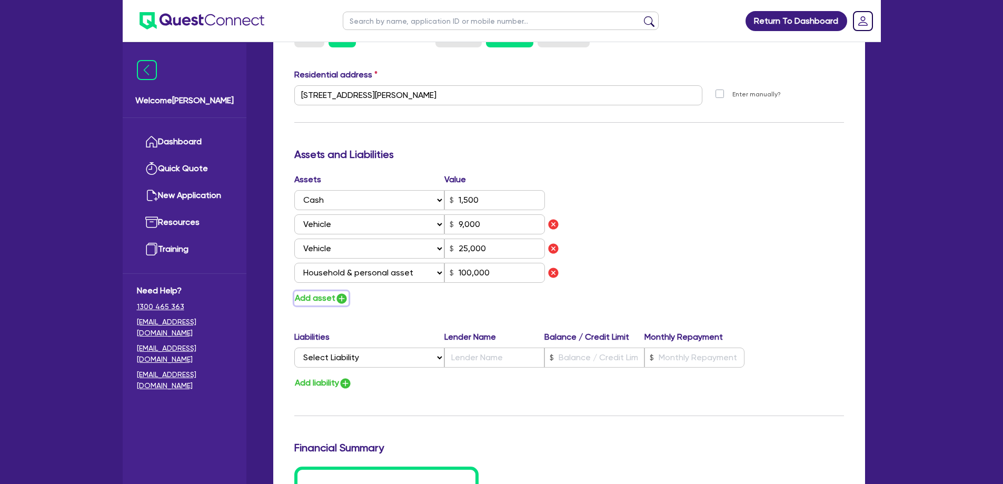
type input "25,000"
type input "100,000"
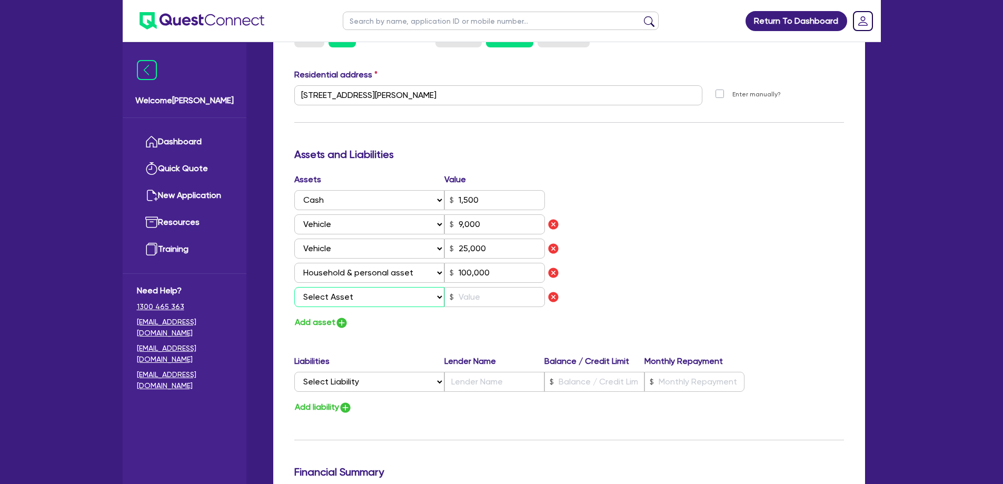
click at [337, 289] on select "Select Asset Cash Property Investment property Vehicle Truck Trailer Equipment …" at bounding box center [369, 297] width 151 height 20
select select "OTHER"
click at [294, 287] on select "Select Asset Cash Property Investment property Vehicle Truck Trailer Equipment …" at bounding box center [369, 297] width 151 height 20
type input "0"
type input "0405 200 911"
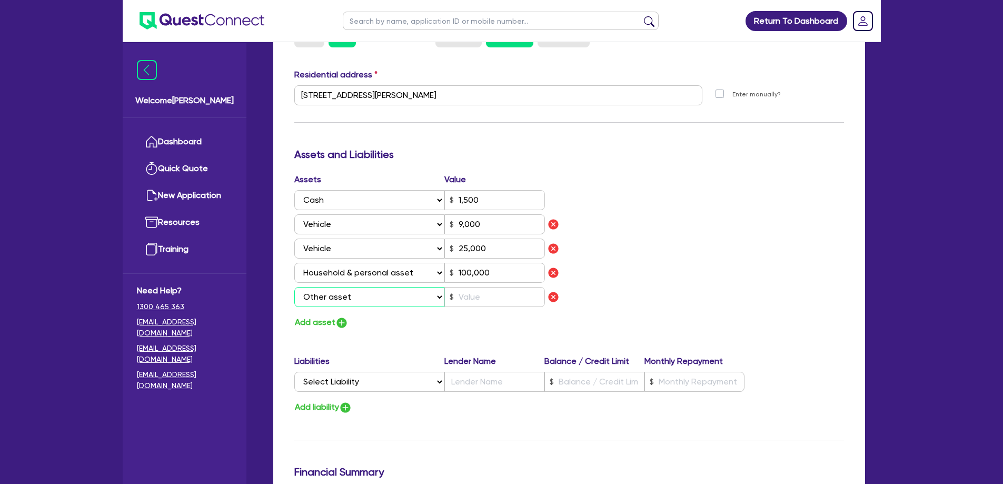
type input "1,500"
type input "9,000"
type input "25,000"
type input "100,000"
click at [464, 287] on input "text" at bounding box center [494, 297] width 101 height 20
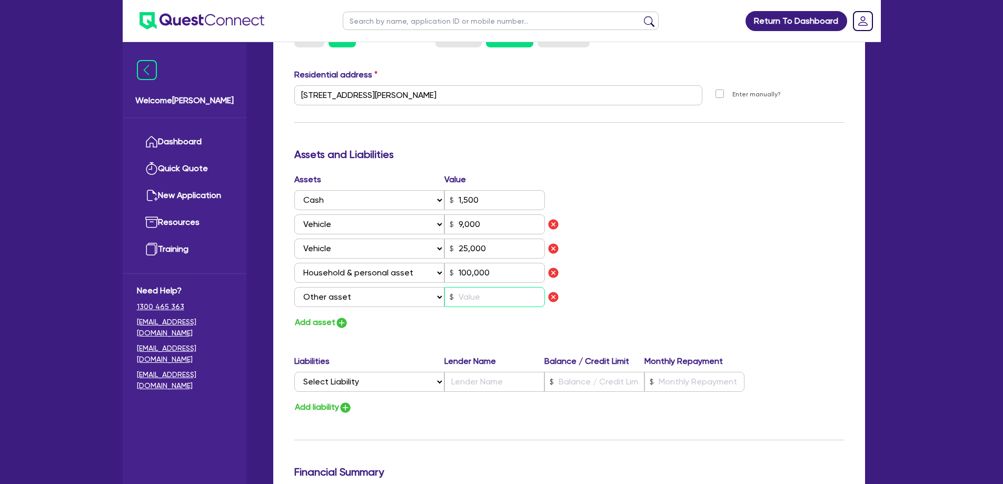
type input "0"
type input "0405 200 911"
type input "1,500"
type input "9,000"
type input "25,000"
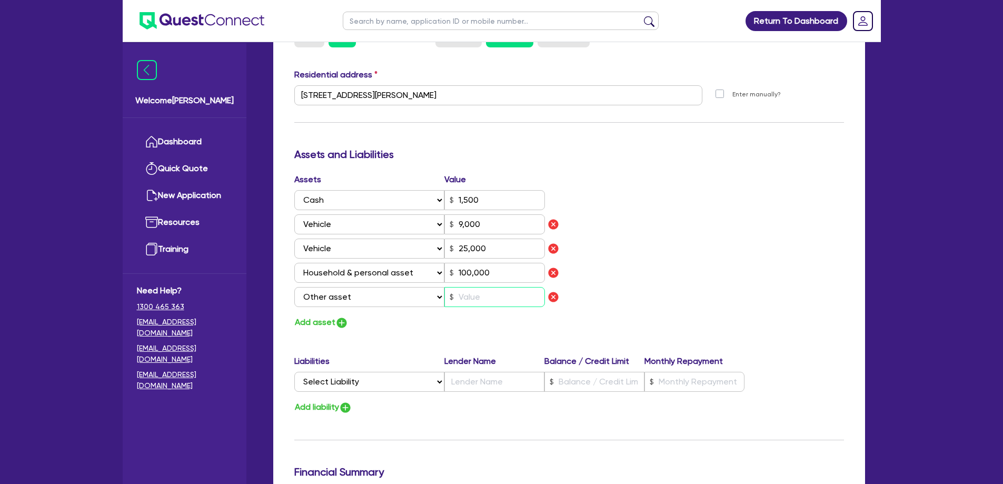
type input "100,000"
type input "4"
type input "0"
type input "0405 200 911"
type input "1,500"
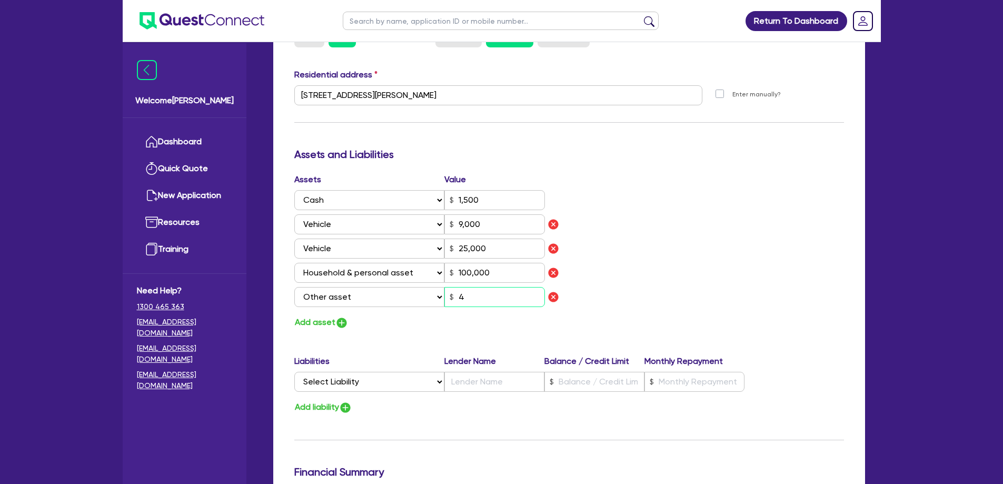
type input "9,000"
type input "25,000"
type input "100,000"
type input "45"
type input "0"
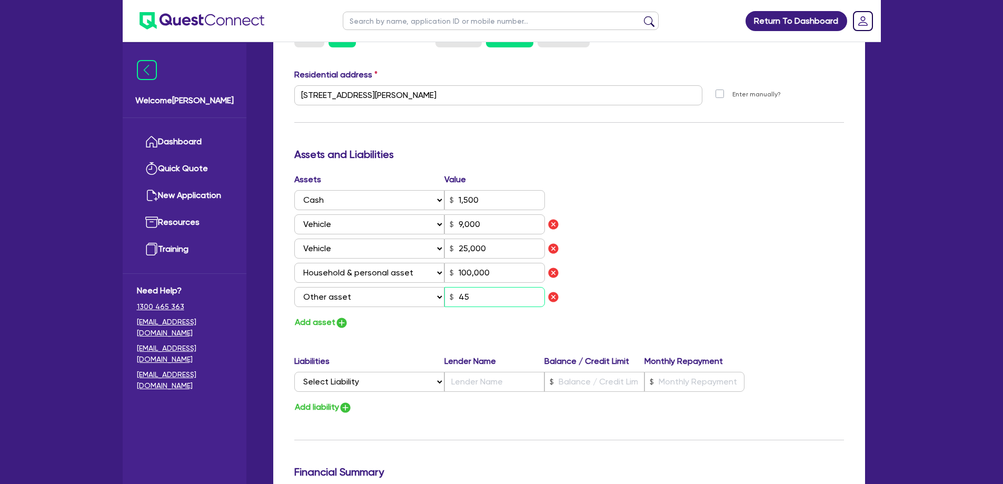
type input "0405 200 911"
type input "1,500"
type input "9,000"
type input "25,000"
type input "100,000"
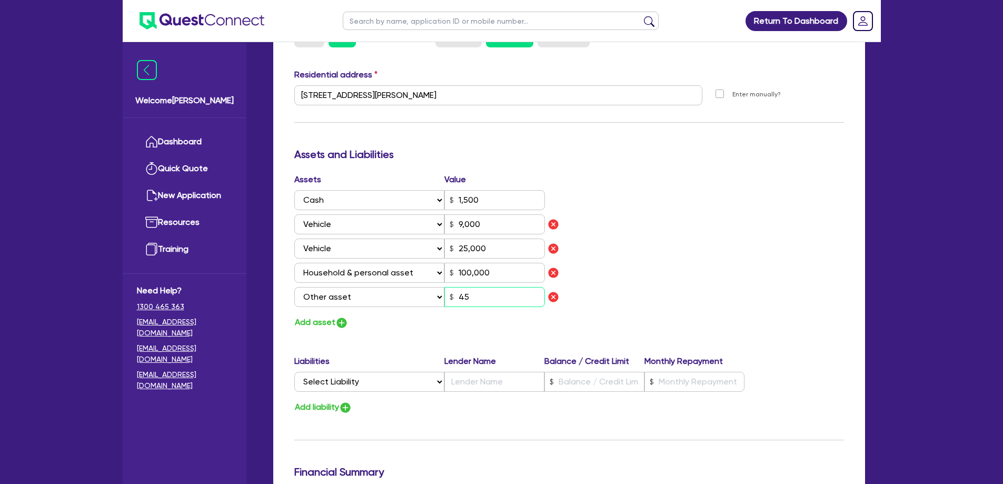
type input "450"
type input "0"
type input "0405 200 911"
type input "1,500"
type input "9,000"
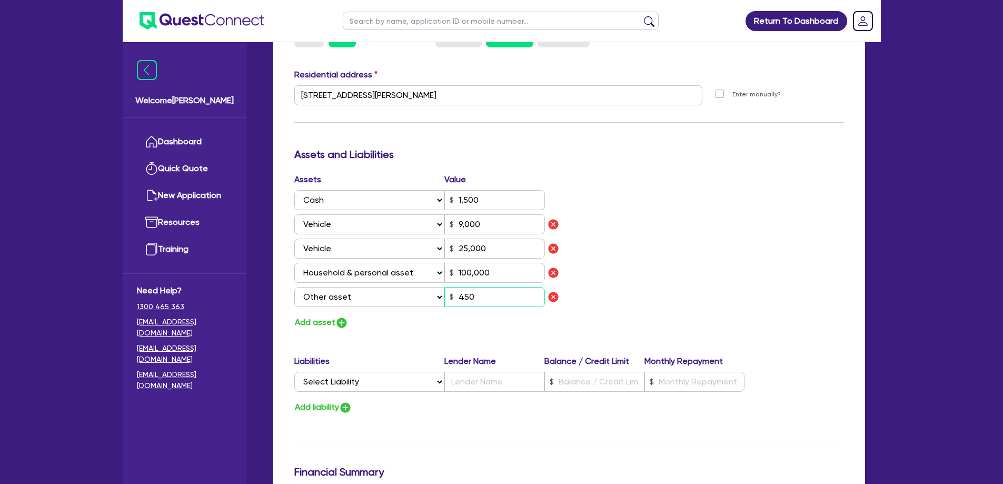
type input "25,000"
type input "100,000"
type input "4,500"
type input "0"
type input "0405 200 911"
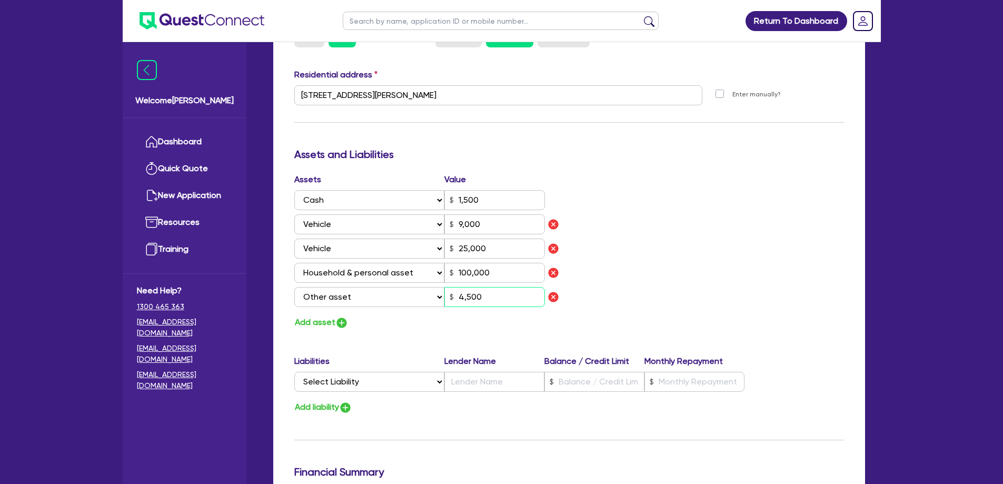
type input "1,500"
click at [327, 315] on button "Add asset" at bounding box center [321, 322] width 54 height 14
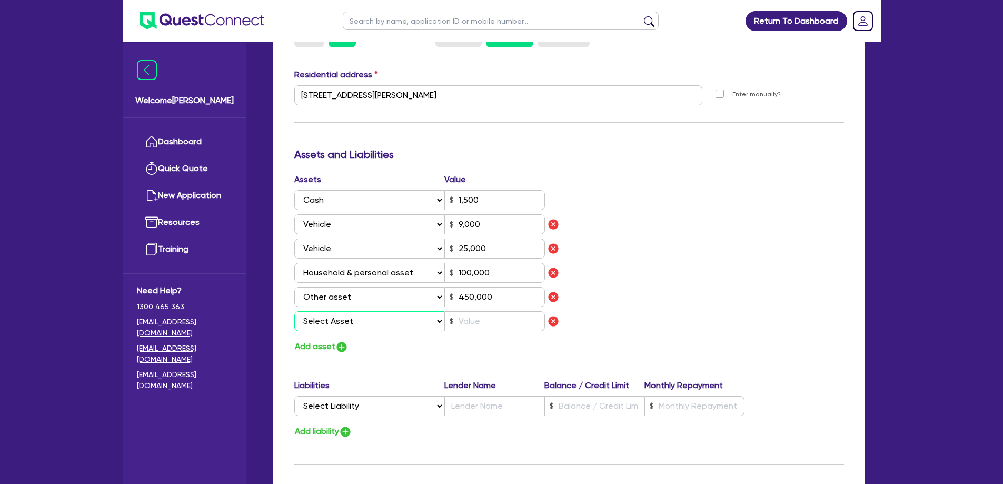
click at [334, 313] on select "Select Asset Cash Property Investment property Vehicle Truck Trailer Equipment …" at bounding box center [369, 321] width 151 height 20
click at [294, 311] on select "Select Asset Cash Property Investment property Vehicle Truck Trailer Equipment …" at bounding box center [369, 321] width 151 height 20
click at [495, 311] on input "text" at bounding box center [494, 321] width 101 height 20
click at [324, 340] on button "Add asset" at bounding box center [321, 347] width 54 height 14
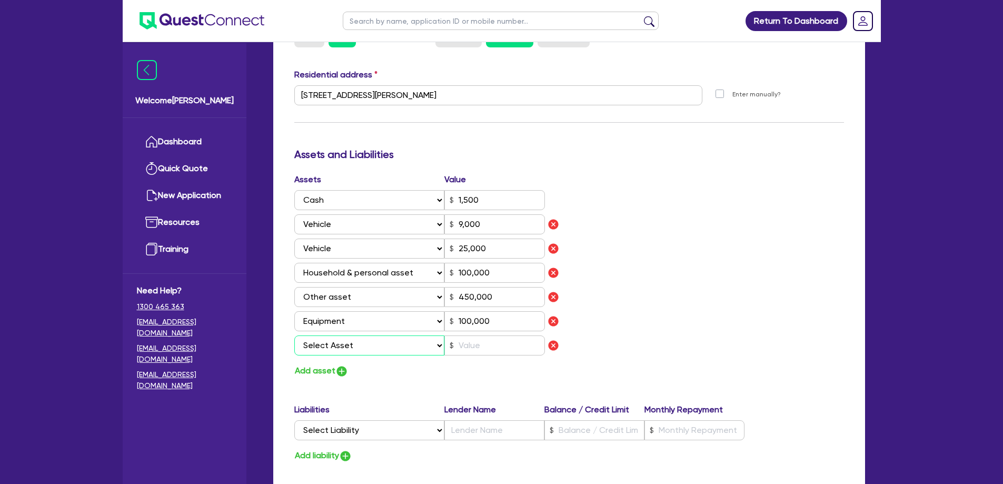
click at [340, 335] on select "Select Asset Cash Property Investment property Vehicle Truck Trailer Equipment …" at bounding box center [369, 345] width 151 height 20
click at [294, 335] on select "Select Asset Cash Property Investment property Vehicle Truck Trailer Equipment …" at bounding box center [369, 345] width 151 height 20
click at [500, 340] on input "text" at bounding box center [494, 345] width 101 height 20
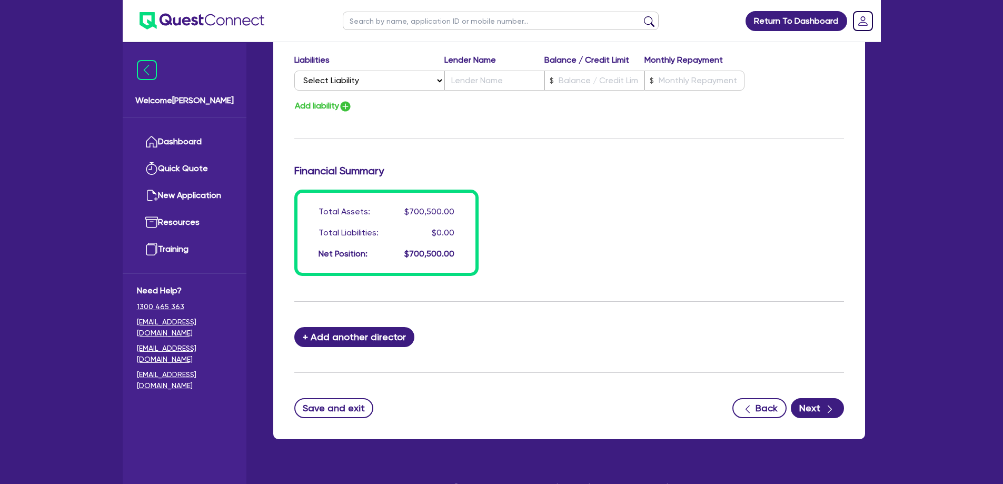
scroll to position [883, 0]
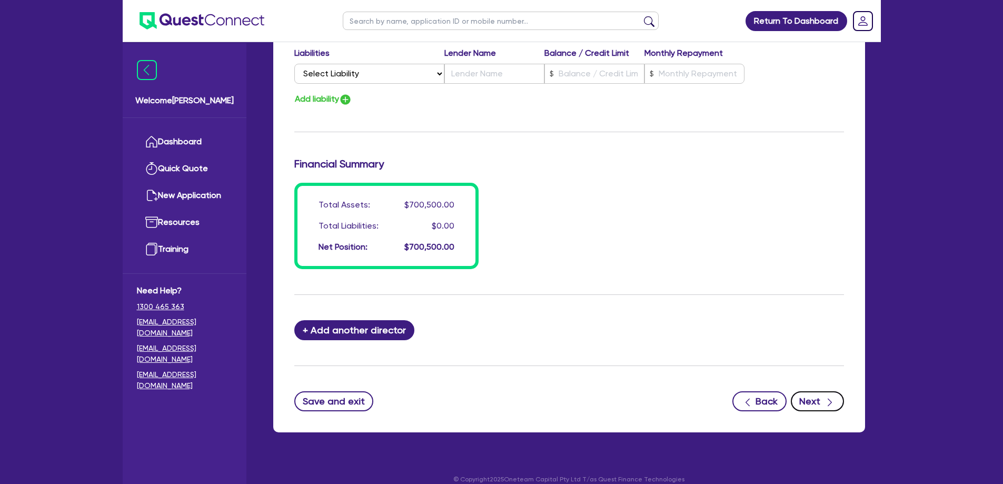
click at [817, 391] on button "Next" at bounding box center [817, 401] width 53 height 20
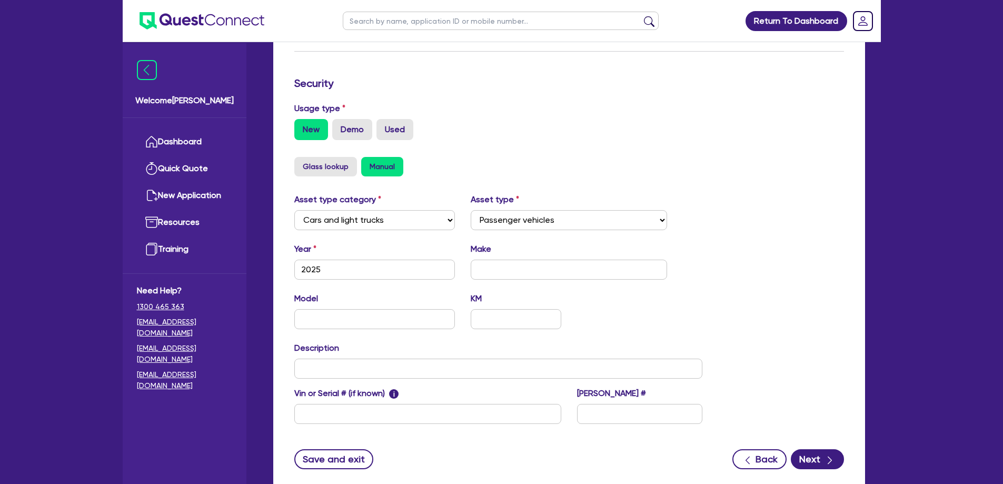
scroll to position [263, 0]
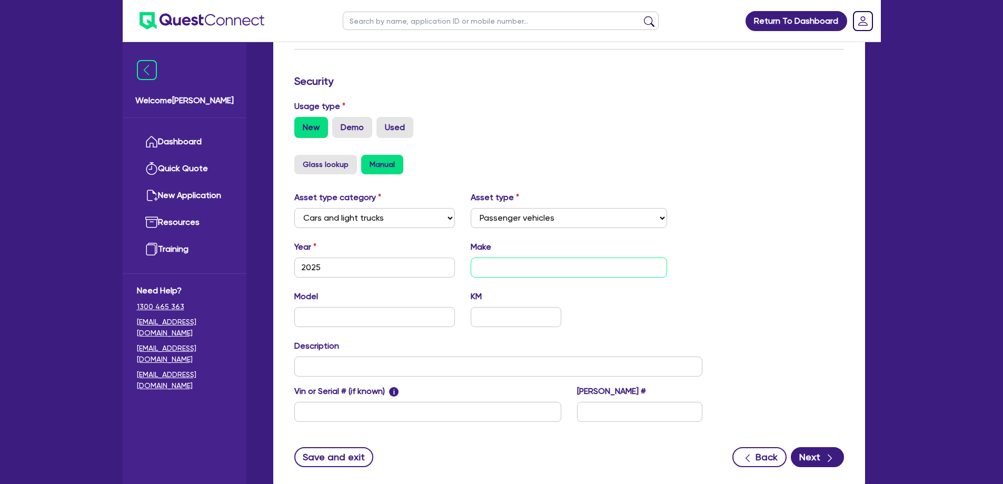
click at [523, 258] on input "text" at bounding box center [569, 268] width 196 height 20
paste input "Stephen"
drag, startPoint x: 578, startPoint y: 271, endPoint x: 556, endPoint y: 265, distance: 23.2
click at [556, 265] on div "Year 2025 Make Stephen" at bounding box center [498, 263] width 424 height 45
click at [571, 258] on input "Stephen" at bounding box center [569, 268] width 196 height 20
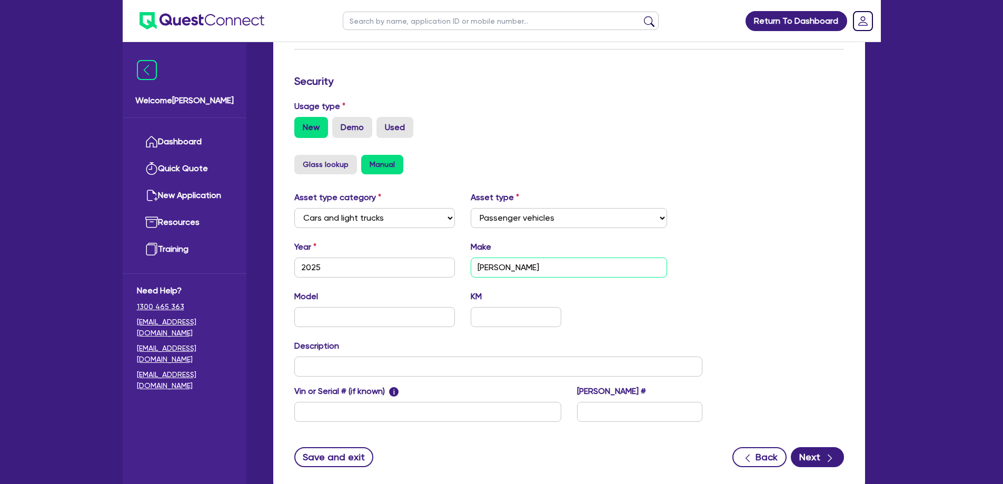
drag, startPoint x: 570, startPoint y: 250, endPoint x: 380, endPoint y: 240, distance: 190.9
click at [380, 241] on div "Year 2025 Make Stephen" at bounding box center [498, 263] width 424 height 45
paste input "GWM"
click at [332, 307] on input "text" at bounding box center [374, 317] width 161 height 20
paste input "UTE"
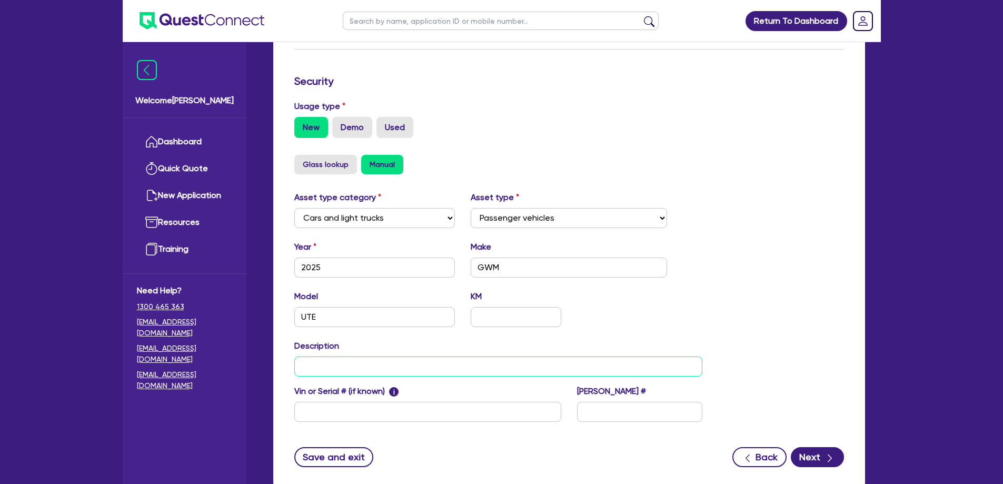
click at [451, 358] on input "text" at bounding box center [498, 367] width 409 height 20
paste input "CANNON (4X4)"
click at [823, 447] on button "Next" at bounding box center [817, 457] width 53 height 20
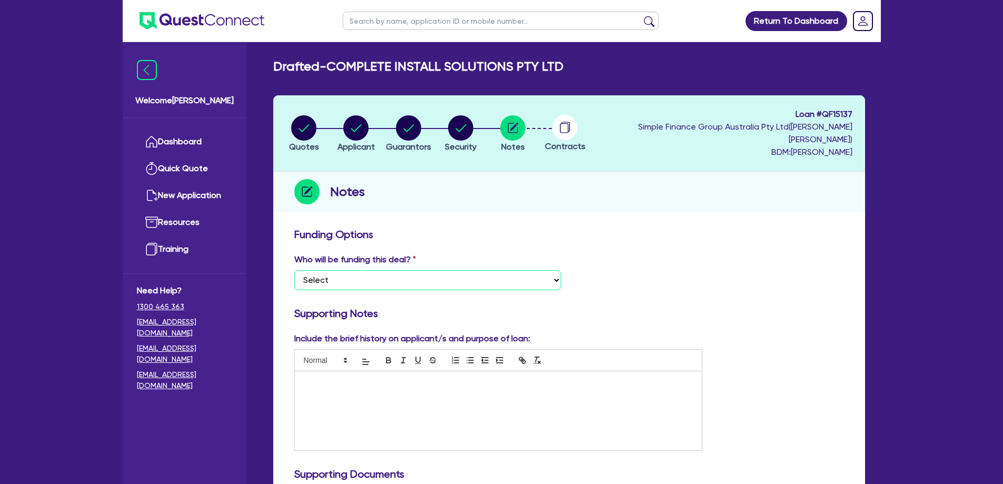
click at [347, 275] on select "Select I want Quest to fund 100% I will fund 100% I will co-fund with Quest Oth…" at bounding box center [427, 280] width 267 height 20
click at [294, 270] on select "Select I want Quest to fund 100% I will fund 100% I will co-fund with Quest Oth…" at bounding box center [427, 280] width 267 height 20
click at [361, 394] on div at bounding box center [499, 410] width 408 height 79
click at [384, 421] on div at bounding box center [499, 410] width 408 height 79
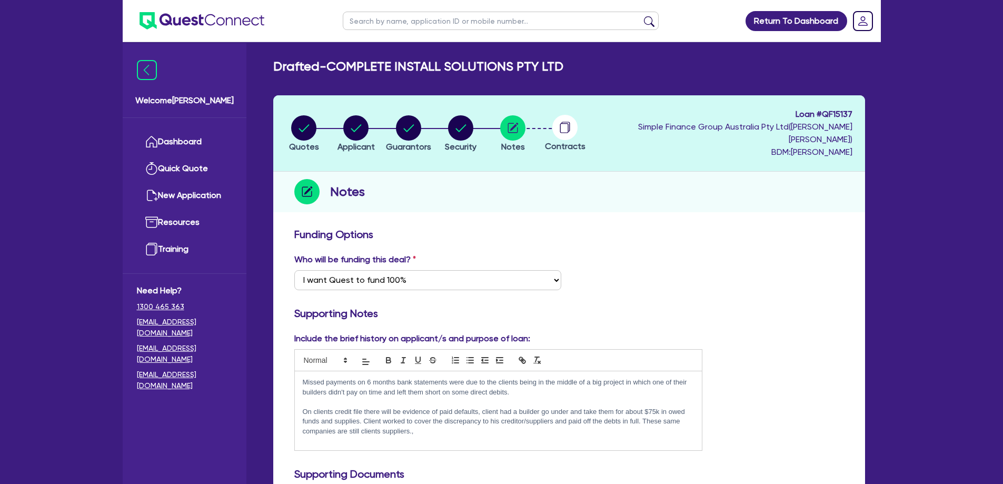
click at [412, 417] on p "On clients credit file there will be evidence of paid defaults, client had a bu…" at bounding box center [499, 421] width 392 height 29
click at [659, 423] on p "On clients credit file there will be evidence of paid defaults, client had a bu…" at bounding box center [499, 421] width 392 height 29
click at [304, 378] on p "Missed payments on 6 months bank statements were due to the clients being in th…" at bounding box center [499, 387] width 392 height 19
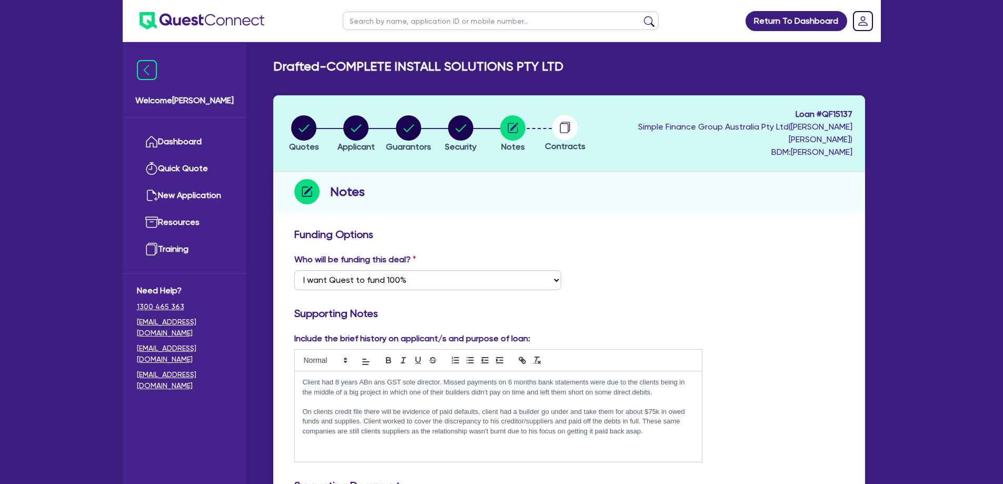
click at [371, 378] on p "Client had 8 years ABn ans GST sole director. Missed payments on 6 months bank …" at bounding box center [499, 387] width 392 height 19
click at [386, 378] on p "Client had 8 years ABN ans GST sole director. Missed payments on 6 months bank …" at bounding box center [499, 387] width 392 height 19
click at [442, 378] on p "Client had 8 years ABN and GST sole director. Missed payments on 6 months bank …" at bounding box center [499, 387] width 392 height 19
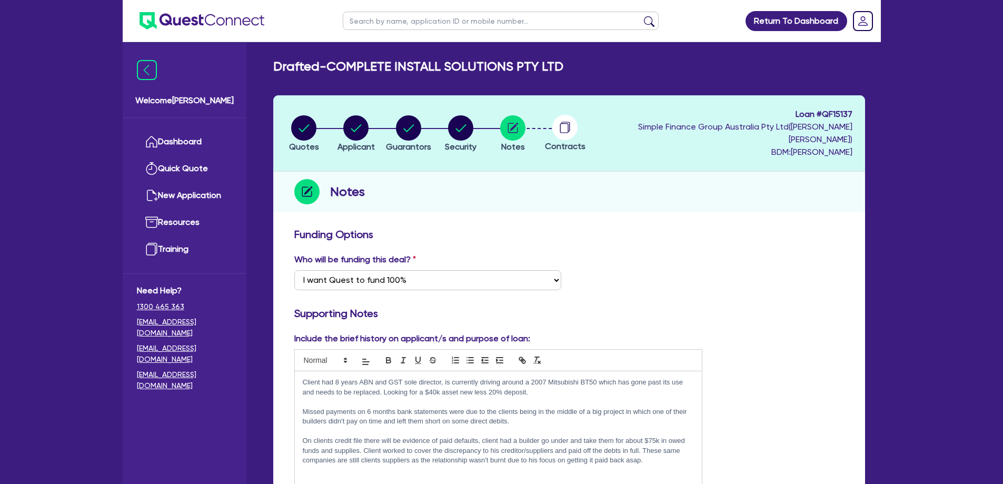
click at [657, 465] on p at bounding box center [499, 469] width 392 height 9
click at [589, 384] on div "Client had 8 years ABN and GST sole director, is currently driving around a 200…" at bounding box center [499, 431] width 408 height 120
click at [304, 407] on p "Missed payments on 6 months bank statements were due to the clients being in th…" at bounding box center [499, 416] width 392 height 19
click at [653, 451] on p "On clients credit file there will be evidence of paid defaults, client had a bu…" at bounding box center [499, 450] width 392 height 29
click at [614, 475] on p at bounding box center [499, 479] width 392 height 9
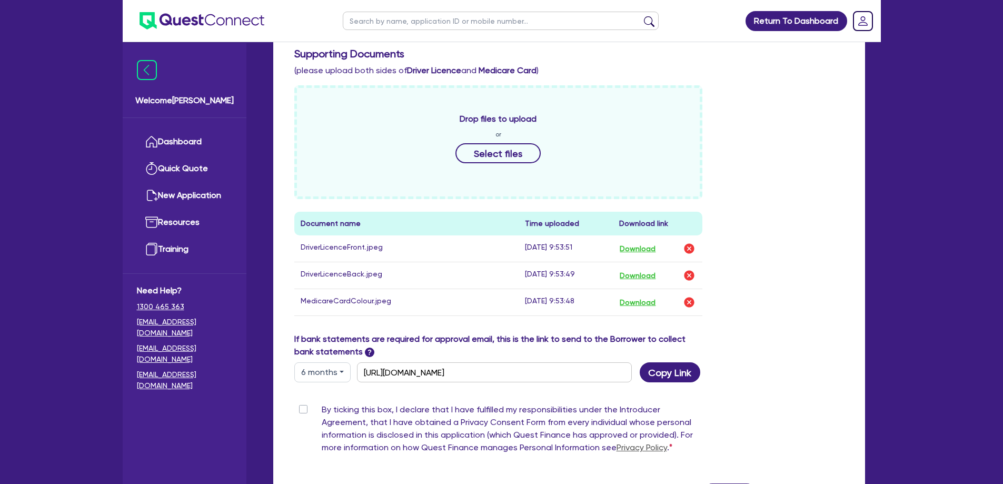
scroll to position [527, 0]
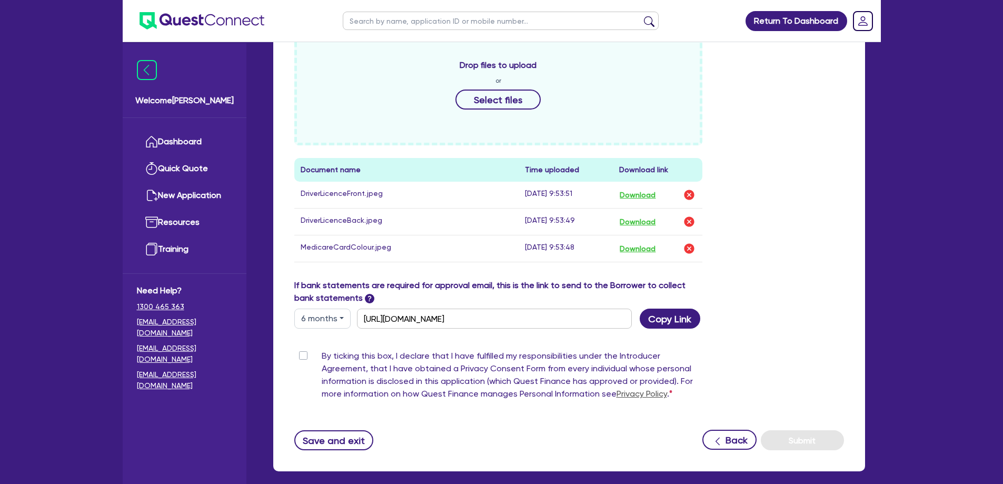
click at [361, 374] on label "By ticking this box, I declare that I have fulfilled my responsibilities under …" at bounding box center [512, 377] width 381 height 55
click at [303, 360] on input "By ticking this box, I declare that I have fulfilled my responsibilities under …" at bounding box center [298, 355] width 8 height 10
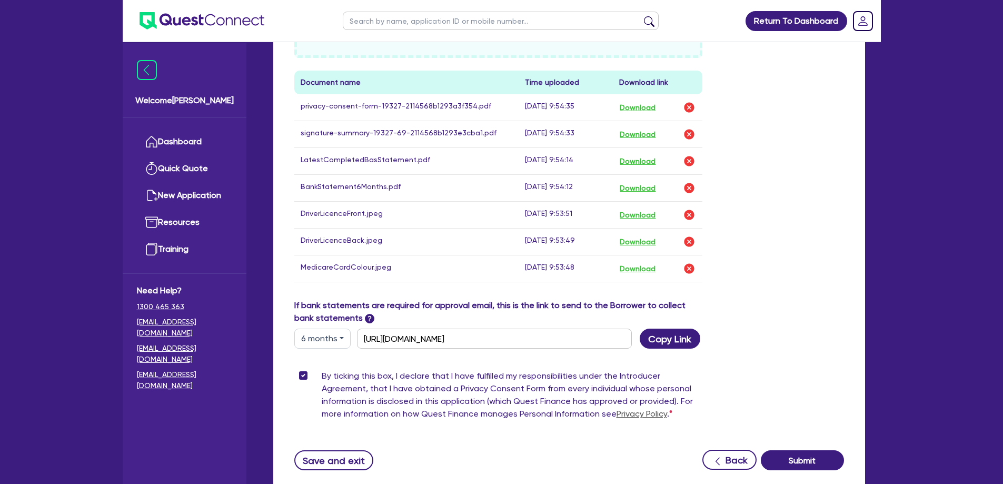
scroll to position [673, 0]
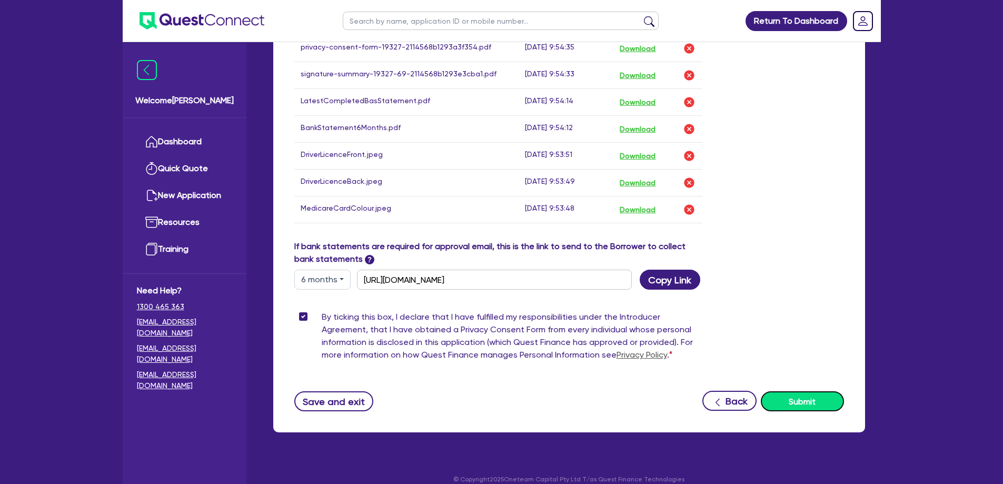
click at [818, 395] on button "Submit" at bounding box center [802, 401] width 83 height 20
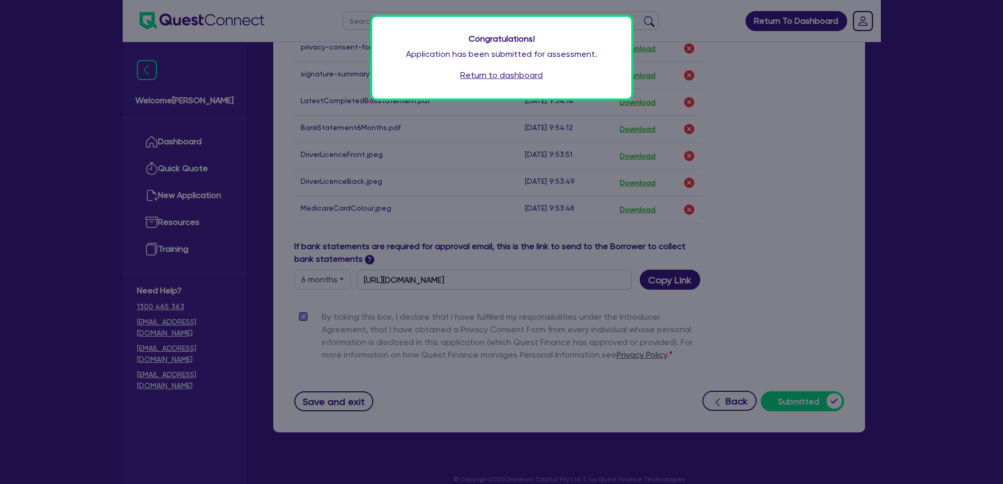
drag, startPoint x: 477, startPoint y: 73, endPoint x: 487, endPoint y: 73, distance: 9.5
click at [477, 73] on link "Return to dashboard" at bounding box center [501, 75] width 83 height 13
